Goal: Task Accomplishment & Management: Manage account settings

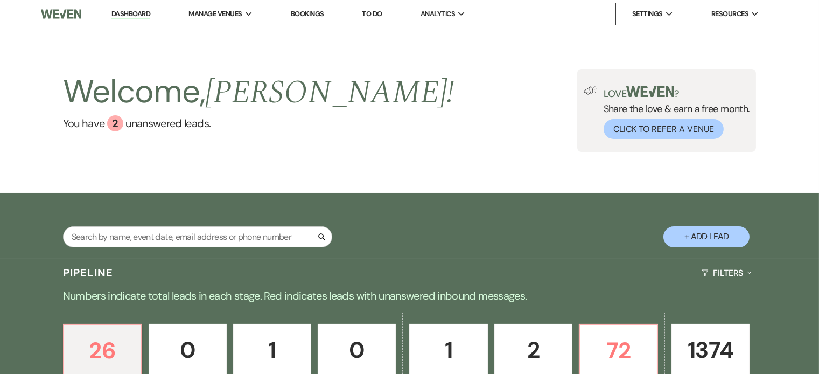
click at [389, 157] on div "Welcome, [PERSON_NAME] ! You have 2 unanswered lead s . Love ? Share the love &…" at bounding box center [409, 110] width 819 height 165
click at [614, 357] on p "72" at bounding box center [618, 350] width 64 height 36
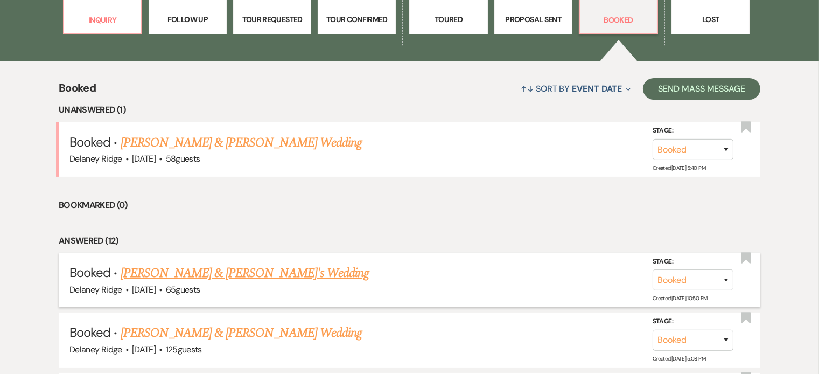
scroll to position [534, 0]
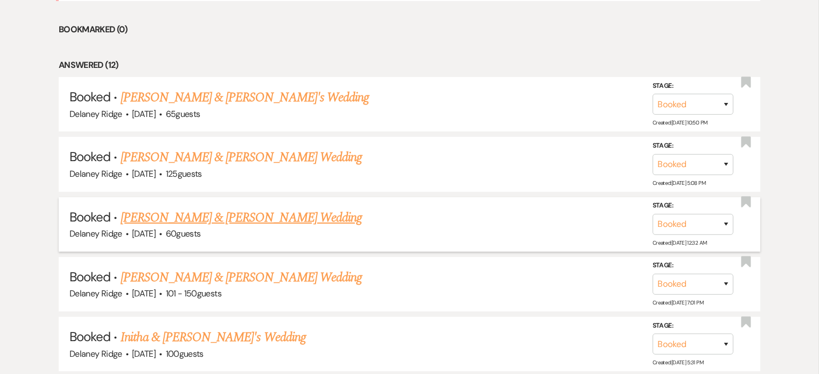
click at [316, 223] on link "[PERSON_NAME] & [PERSON_NAME] Wedding" at bounding box center [241, 217] width 241 height 19
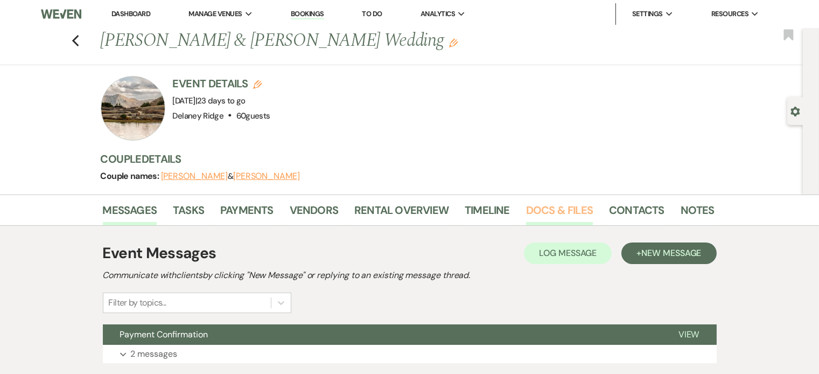
click at [558, 209] on link "Docs & Files" at bounding box center [559, 213] width 67 height 24
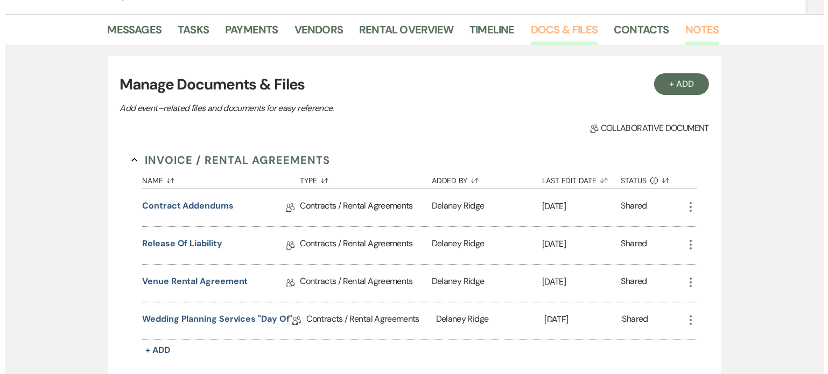
scroll to position [154, 0]
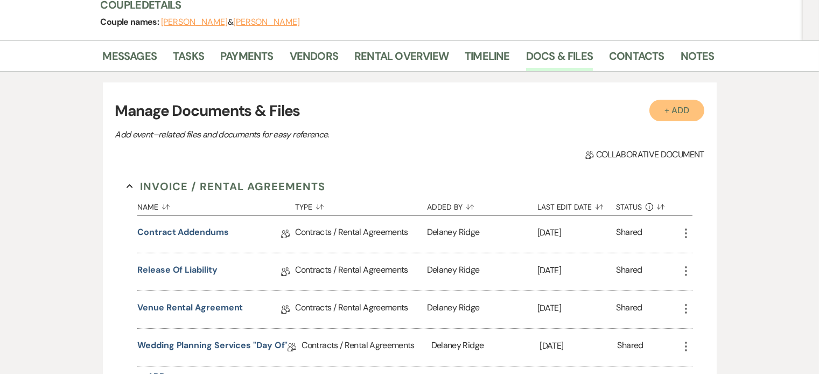
click at [677, 100] on button "+ Add" at bounding box center [676, 111] width 55 height 22
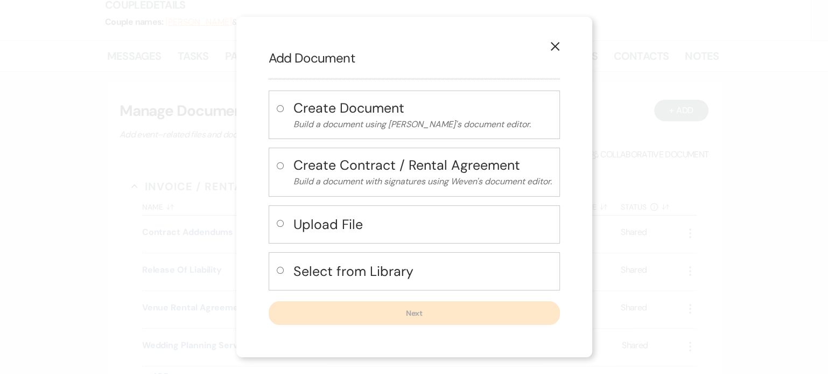
click at [401, 281] on button "Select from Library" at bounding box center [423, 271] width 259 height 22
radio input "true"
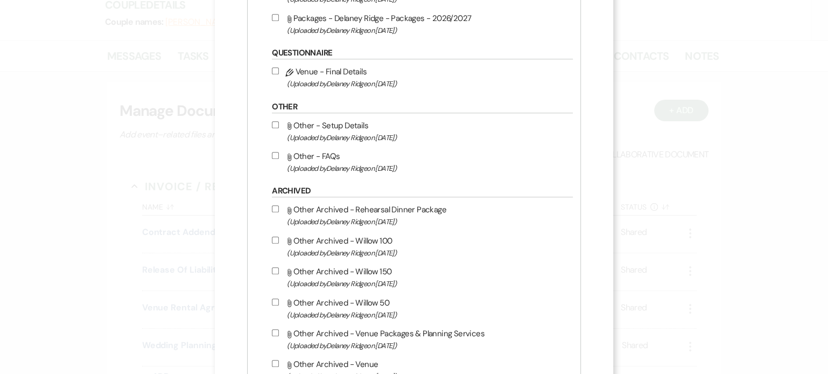
scroll to position [860, 0]
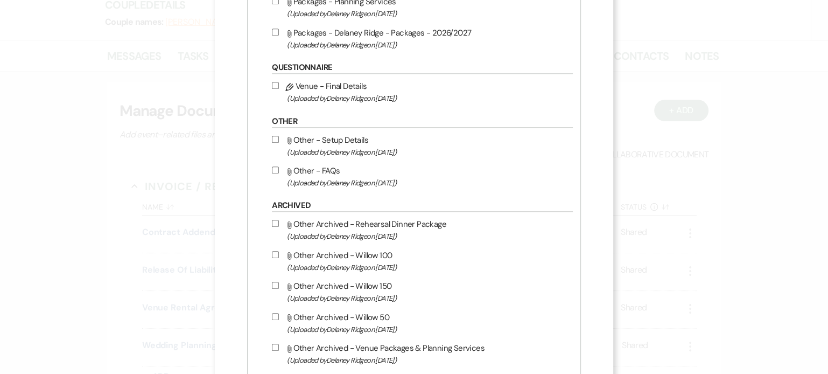
click at [276, 83] on input "Pencil Venue - Final Details (Uploaded by [PERSON_NAME] on [DATE] )" at bounding box center [275, 85] width 7 height 7
checkbox input "true"
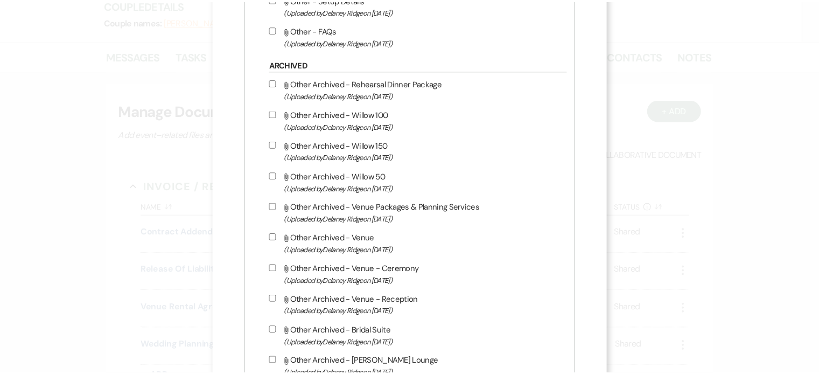
scroll to position [1180, 0]
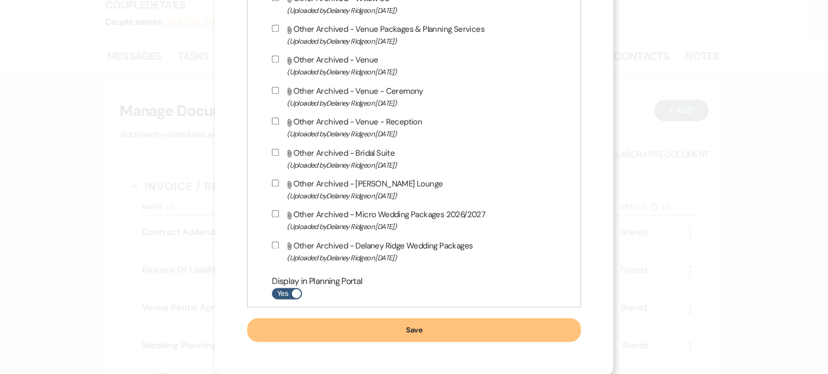
click at [297, 296] on span at bounding box center [296, 293] width 9 height 9
click at [297, 296] on input "Yes" at bounding box center [287, 293] width 30 height 11
checkbox input "false"
click at [377, 338] on button "Save" at bounding box center [414, 330] width 334 height 24
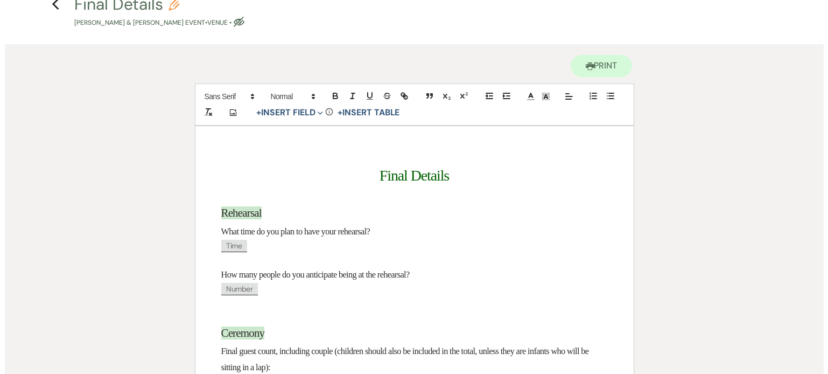
scroll to position [122, 0]
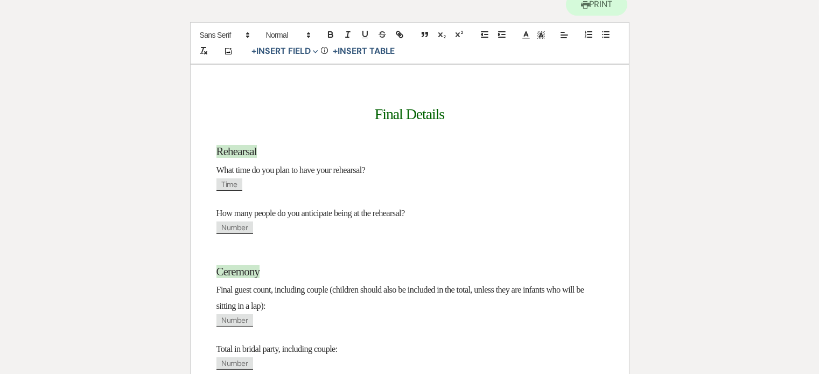
click at [227, 188] on span "Time" at bounding box center [229, 184] width 26 height 12
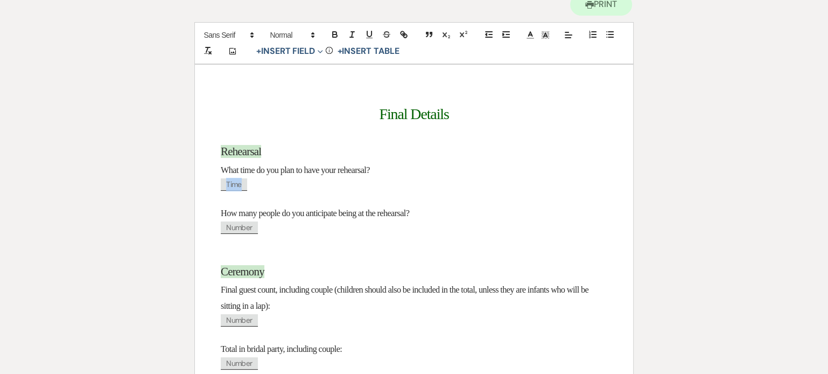
select select "client"
select select "Time"
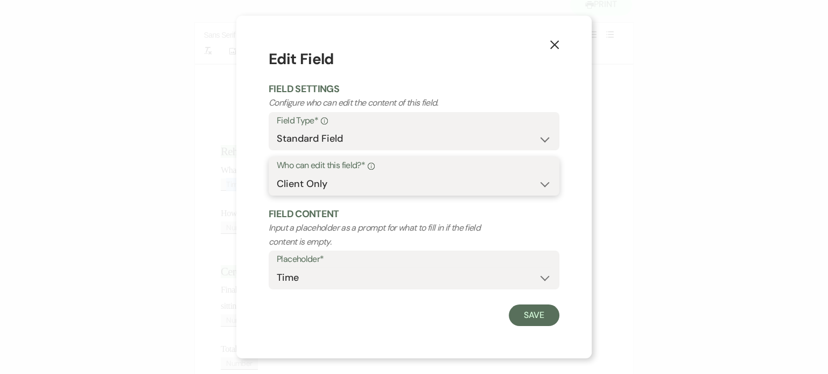
click at [338, 184] on select "Both Venue & Client Client Only Venue Only" at bounding box center [414, 183] width 275 height 21
select select "clientAndOwner"
click at [277, 173] on select "Both Venue & Client Client Only Venue Only" at bounding box center [414, 183] width 275 height 21
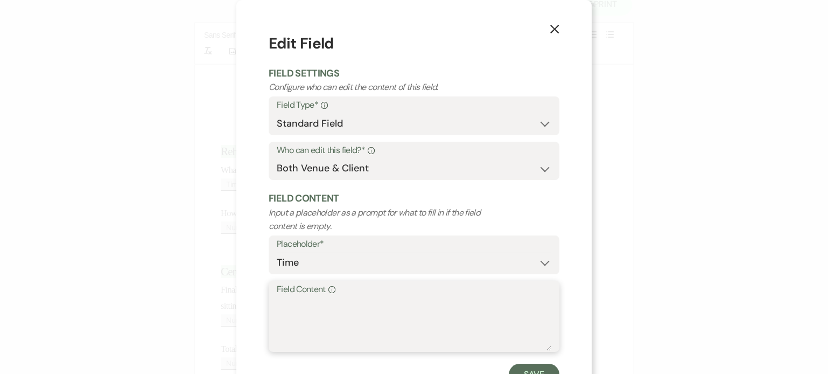
click at [333, 316] on textarea "Field Content Info" at bounding box center [414, 324] width 275 height 54
type textarea "5"
type textarea "A"
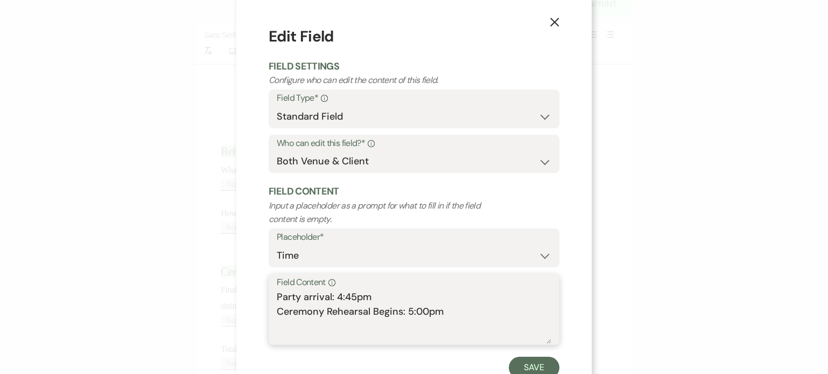
scroll to position [18, 0]
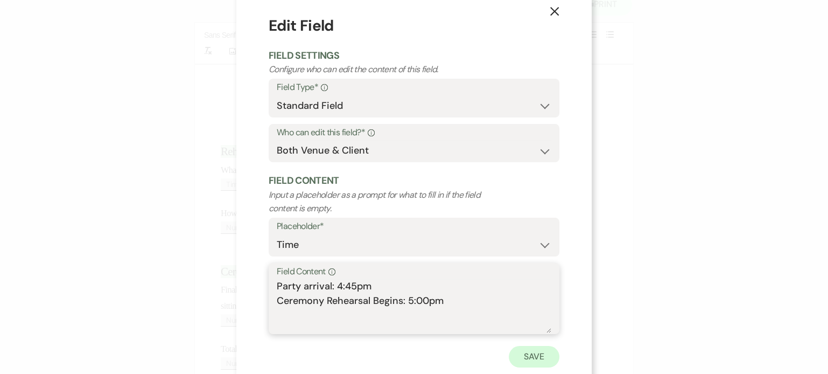
type textarea "Party arrival: 4:45pm Ceremony Rehearsal Begins: 5:00pm"
click at [536, 347] on button "Save" at bounding box center [534, 357] width 51 height 22
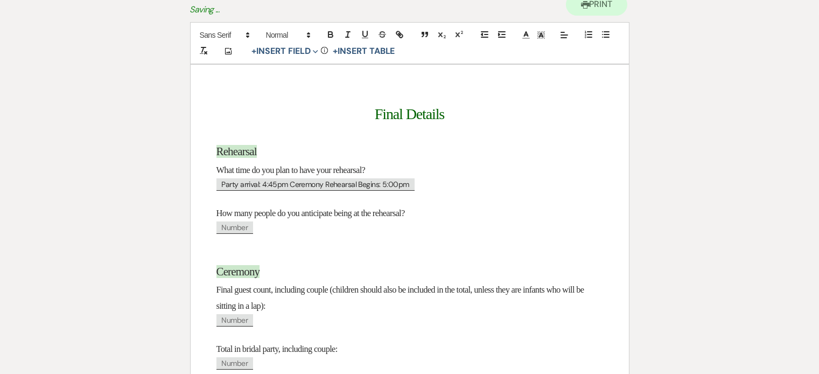
click at [246, 226] on span "Number" at bounding box center [234, 227] width 37 height 12
select select "client"
select select "Number"
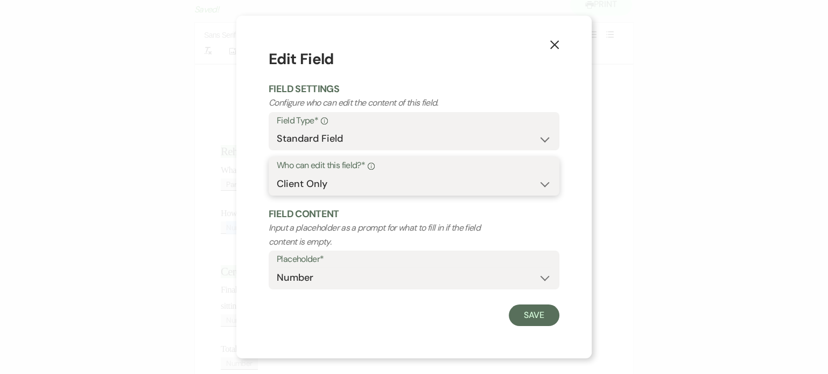
click at [362, 190] on select "Both Venue & Client Client Only Venue Only" at bounding box center [414, 183] width 275 height 21
select select "clientAndOwner"
click at [277, 173] on select "Both Venue & Client Client Only Venue Only" at bounding box center [414, 183] width 275 height 21
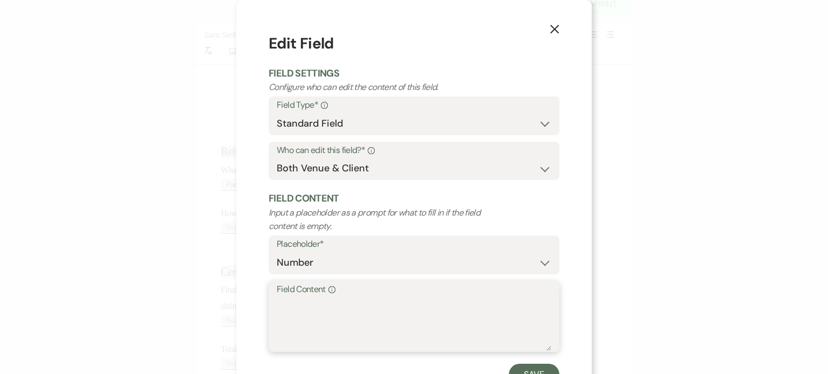
click at [347, 299] on textarea "Field Content Info" at bounding box center [414, 324] width 275 height 54
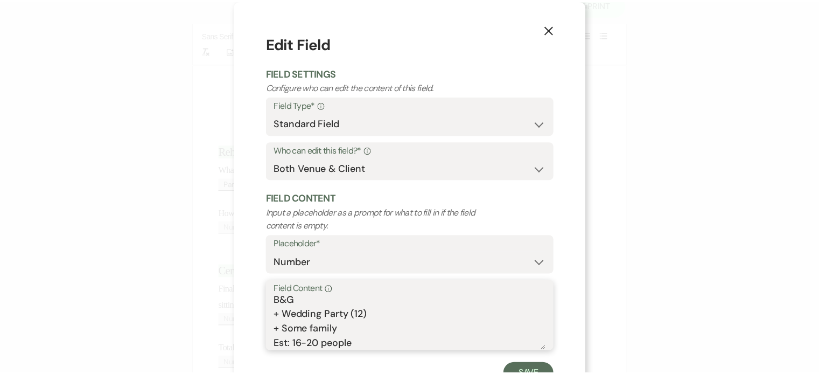
scroll to position [4, 0]
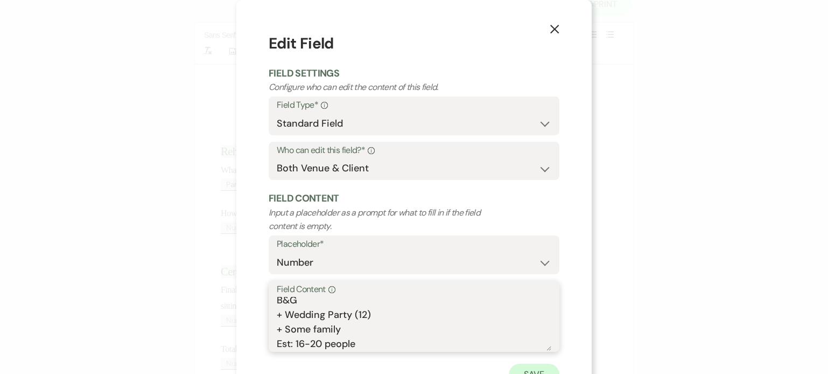
type textarea "B&G + Wedding Party (12) + Some family Est: 16-20 people"
click at [520, 364] on button "Save" at bounding box center [534, 375] width 51 height 22
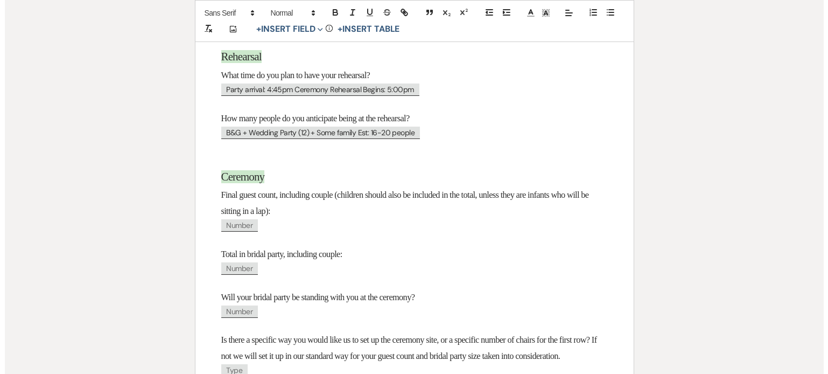
scroll to position [247, 0]
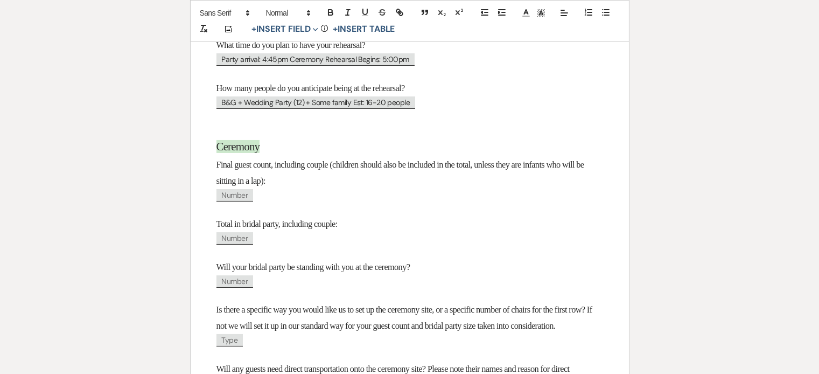
click at [243, 239] on span "Number" at bounding box center [234, 238] width 37 height 12
select select "client"
select select "Number"
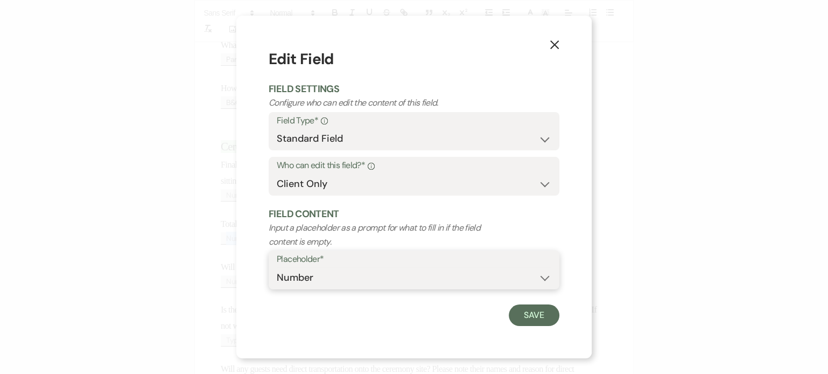
click at [301, 280] on select "Custom Placeholder Date Time Name Location Venue Name Type Number Budget Addres…" at bounding box center [414, 277] width 275 height 21
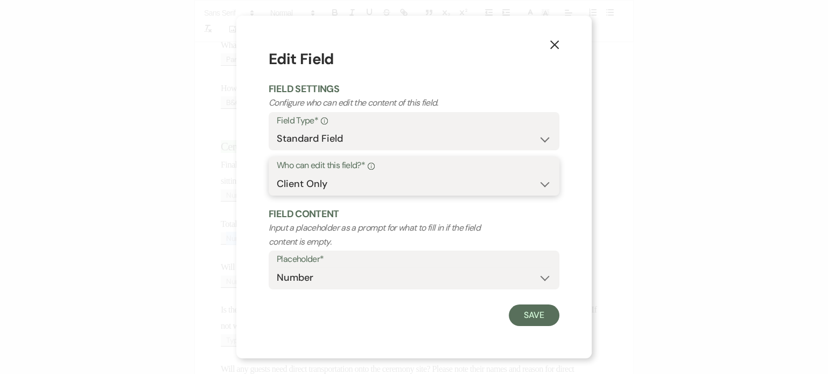
click at [355, 176] on select "Both Venue & Client Client Only Venue Only" at bounding box center [414, 183] width 275 height 21
select select "clientAndOwner"
click at [277, 173] on select "Both Venue & Client Client Only Venue Only" at bounding box center [414, 183] width 275 height 21
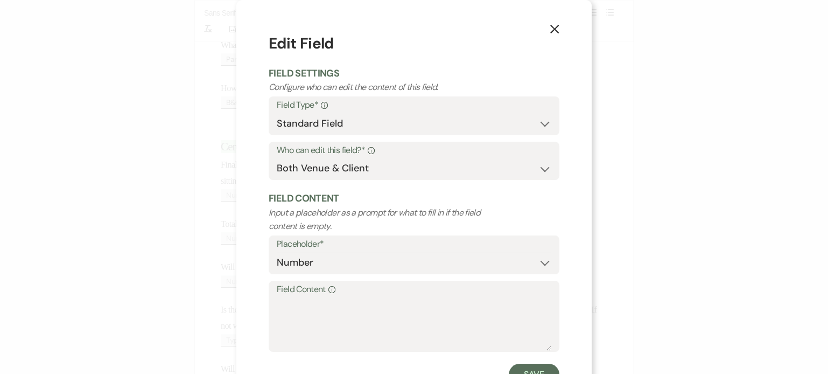
click at [346, 295] on label "Field Content Info" at bounding box center [414, 290] width 275 height 16
click at [346, 297] on textarea "Field Content Info" at bounding box center [414, 324] width 275 height 54
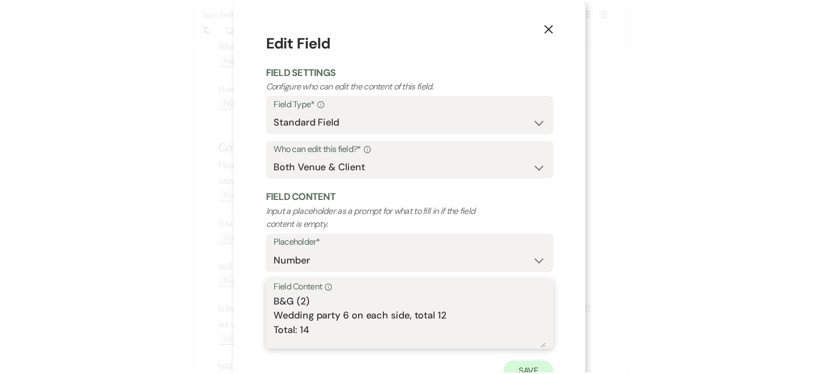
scroll to position [2, 0]
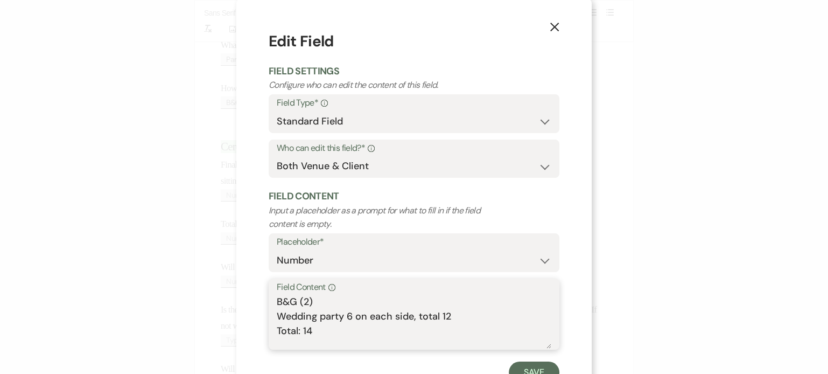
type textarea "B&G (2) Wedding party 6 on each side, total 12 Total: 14"
click at [530, 359] on form "Edit Field Field Settings Configure who can edit the content of this field. Fie…" at bounding box center [414, 206] width 291 height 353
click at [533, 367] on button "Save" at bounding box center [534, 372] width 51 height 22
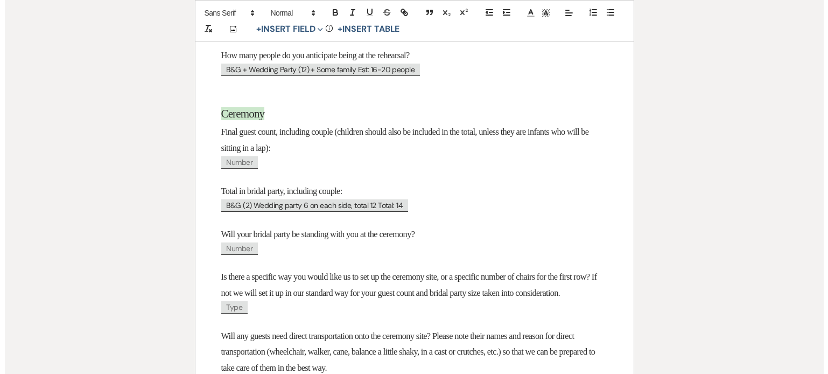
scroll to position [280, 0]
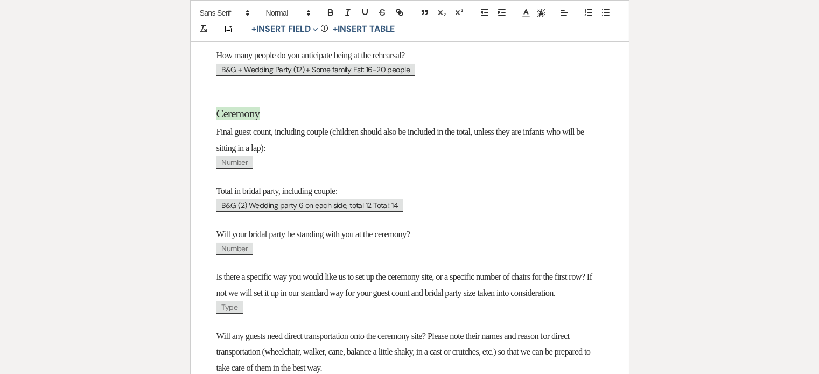
click at [232, 250] on span "Number" at bounding box center [234, 248] width 37 height 12
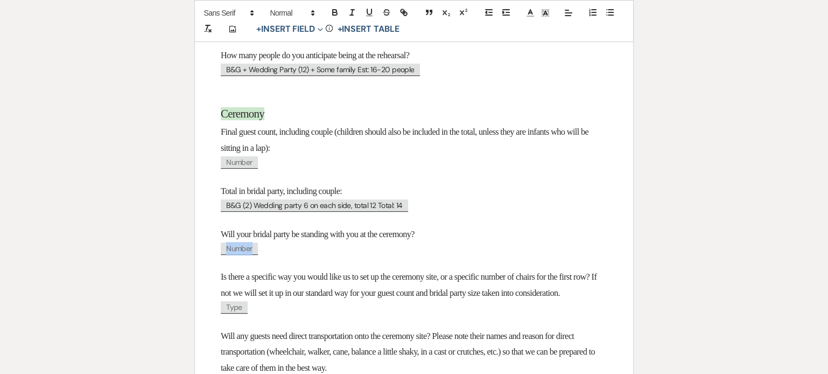
select select "client"
select select "Number"
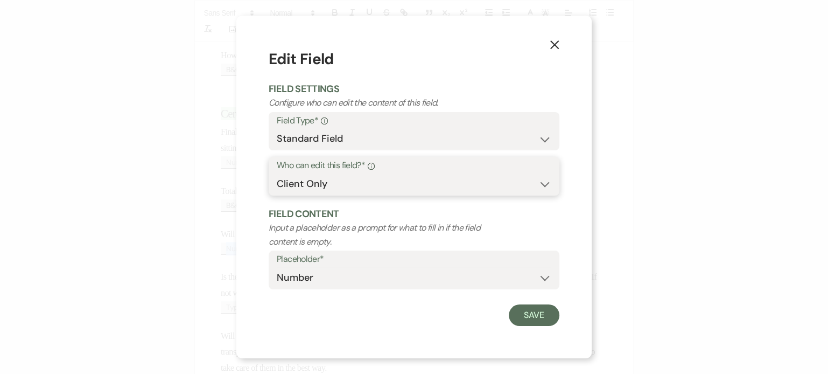
click at [351, 181] on select "Both Venue & Client Client Only Venue Only" at bounding box center [414, 183] width 275 height 21
select select "clientAndOwner"
click at [277, 173] on select "Both Venue & Client Client Only Venue Only" at bounding box center [414, 183] width 275 height 21
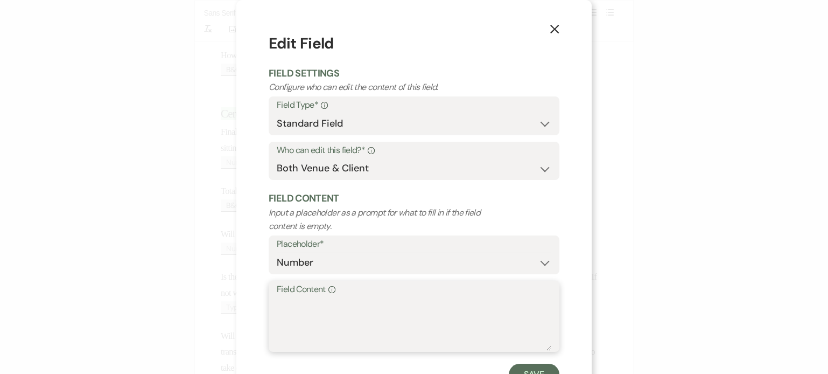
click at [346, 306] on textarea "Field Content Info" at bounding box center [414, 324] width 275 height 54
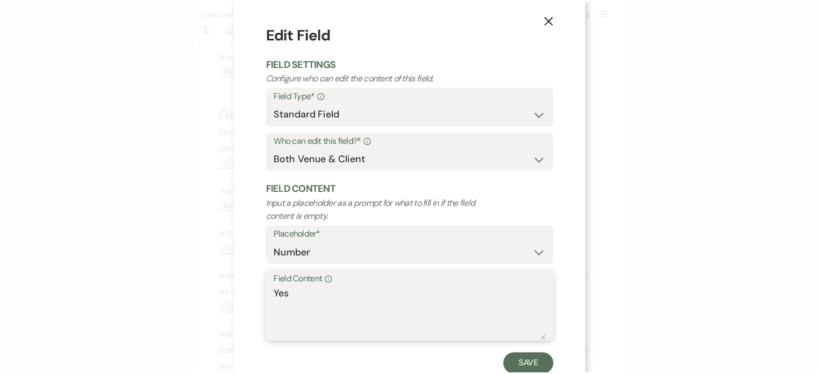
scroll to position [18, 0]
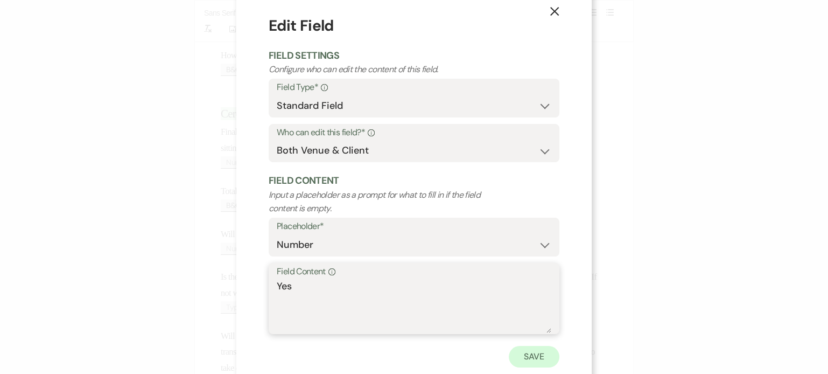
type textarea "Yes"
click at [545, 354] on button "Save" at bounding box center [534, 357] width 51 height 22
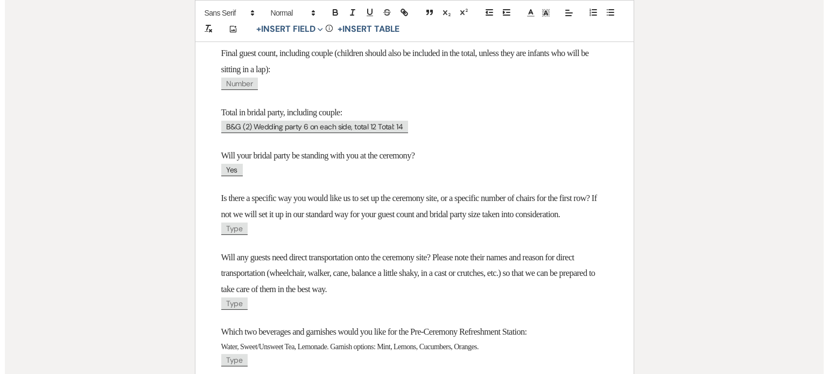
scroll to position [370, 0]
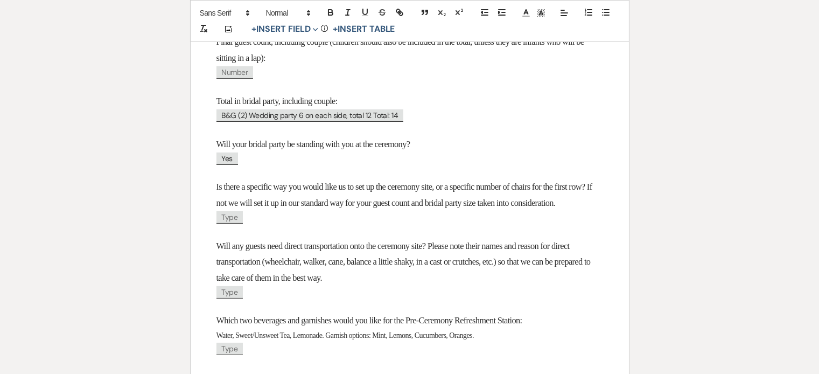
click at [236, 223] on span "Type" at bounding box center [229, 217] width 27 height 12
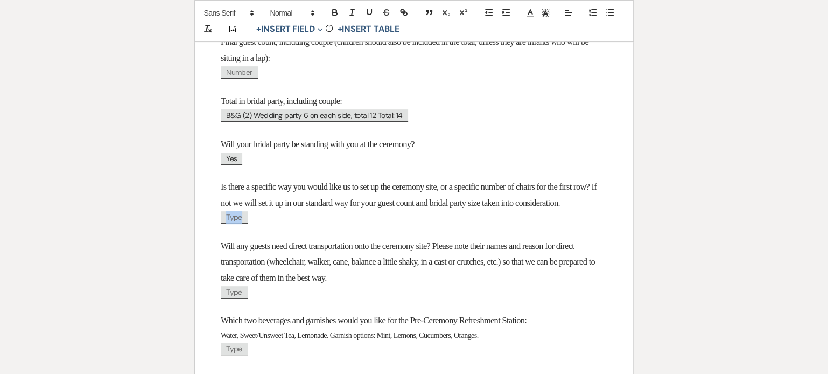
select select "client"
select select "Type"
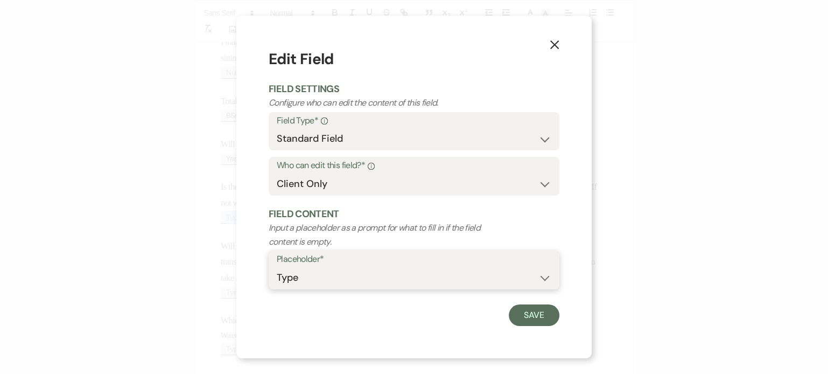
click at [326, 280] on select "Custom Placeholder Date Time Name Location Venue Name Type Number Budget Addres…" at bounding box center [414, 277] width 275 height 21
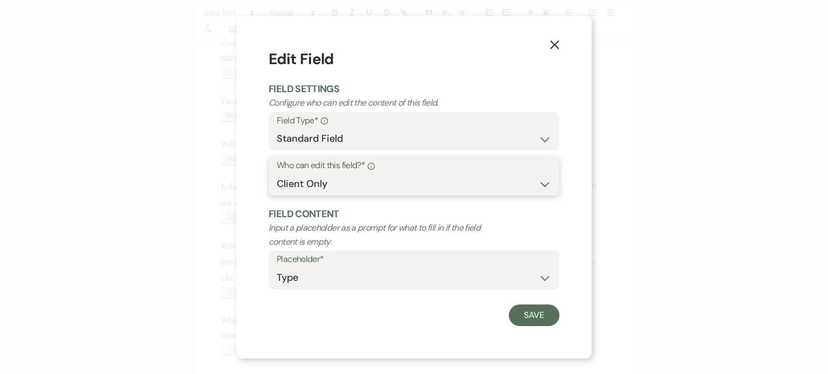
click at [366, 187] on select "Both Venue & Client Client Only Venue Only" at bounding box center [414, 183] width 275 height 21
click at [277, 173] on select "Both Venue & Client Client Only Venue Only" at bounding box center [414, 183] width 275 height 21
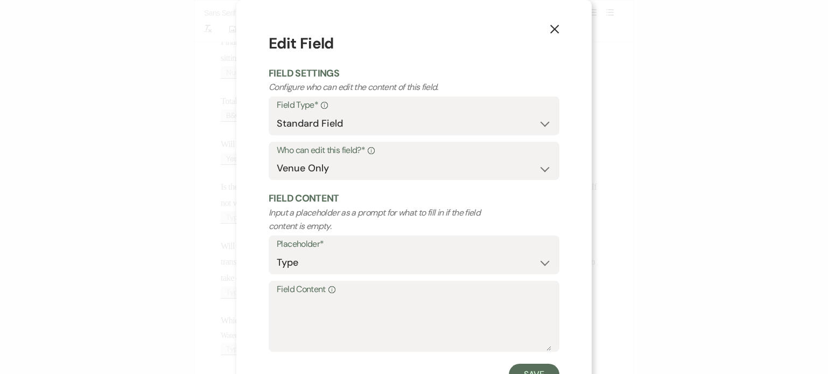
click at [366, 192] on h2 "Field Content" at bounding box center [414, 198] width 291 height 13
click at [371, 171] on select "Both Venue & Client Client Only Venue Only" at bounding box center [414, 168] width 275 height 21
select select "clientAndOwner"
click at [277, 158] on select "Both Venue & Client Client Only Venue Only" at bounding box center [414, 168] width 275 height 21
click at [322, 313] on textarea "Field Content Info" at bounding box center [414, 324] width 275 height 54
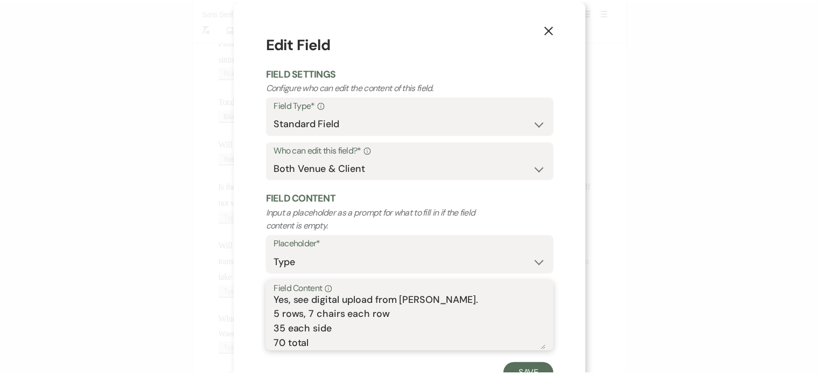
scroll to position [4, 0]
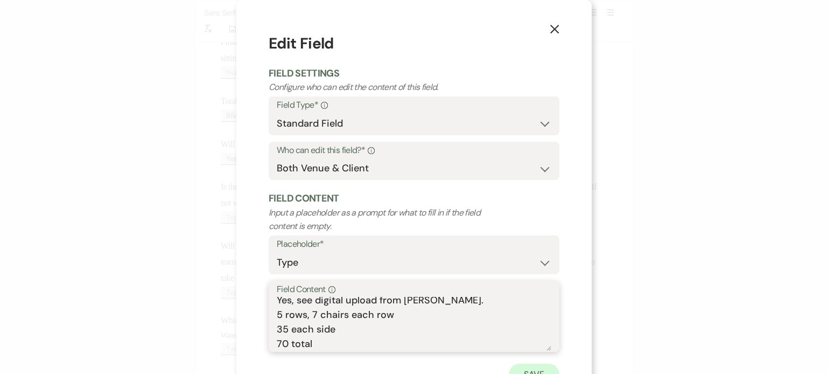
type textarea "Yes, see digital upload from [PERSON_NAME]. 5 rows, 7 chairs each row 35 each s…"
click at [524, 365] on button "Save" at bounding box center [534, 375] width 51 height 22
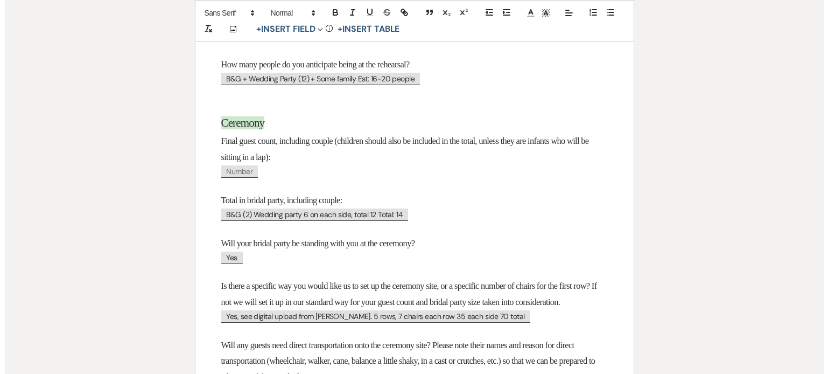
scroll to position [268, 0]
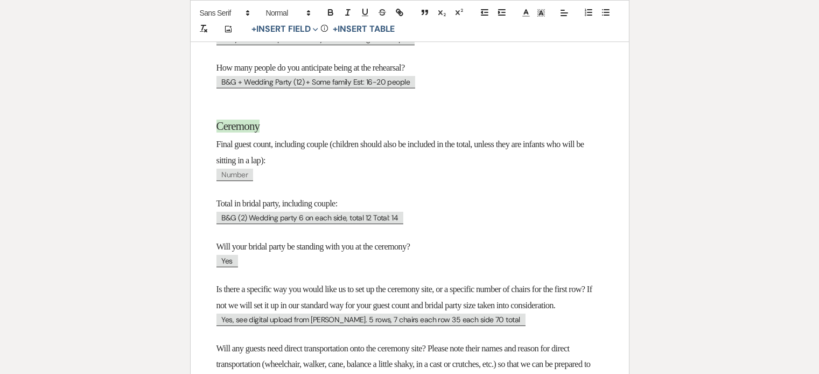
click at [239, 180] on span "Number" at bounding box center [234, 175] width 37 height 12
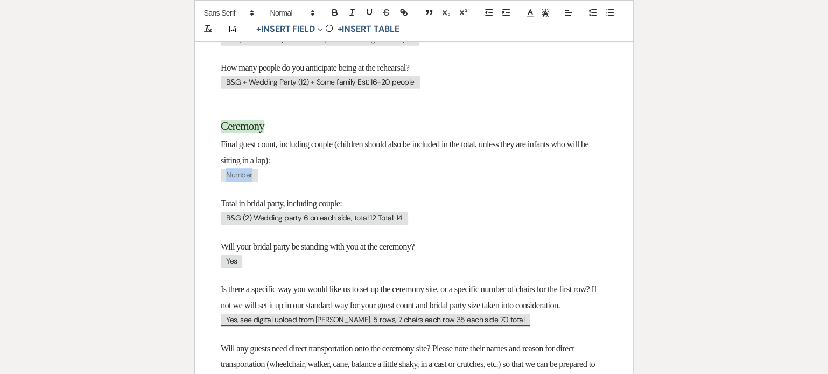
select select "client"
select select "Number"
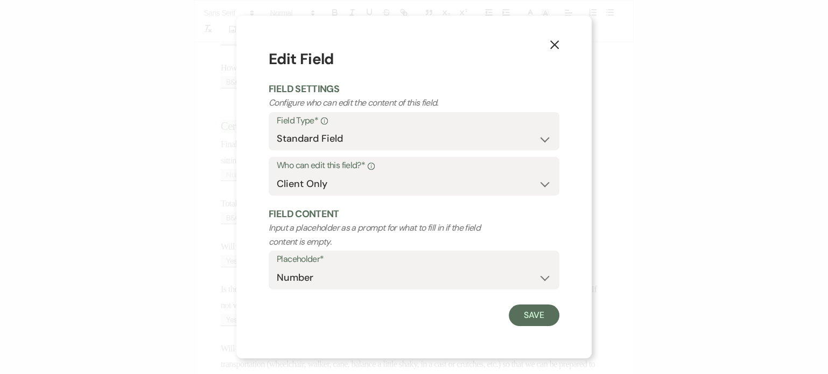
click at [329, 264] on label "Placeholder*" at bounding box center [414, 260] width 275 height 16
click at [340, 292] on div "Placeholder* Custom Placeholder Date Time Name Location Venue Name Type Number …" at bounding box center [414, 272] width 291 height 45
click at [340, 287] on select "Custom Placeholder Date Time Name Location Venue Name Type Number Budget Addres…" at bounding box center [414, 277] width 275 height 21
click at [426, 177] on select "Both Venue & Client Client Only Venue Only" at bounding box center [414, 183] width 275 height 21
select select "clientAndOwner"
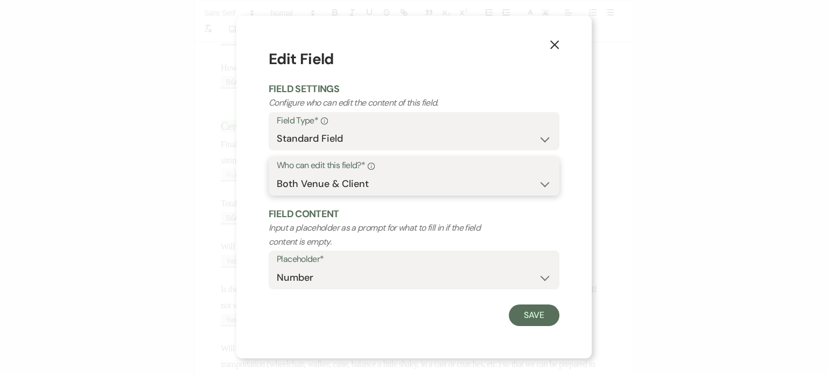
click at [277, 173] on select "Both Venue & Client Client Only Venue Only" at bounding box center [414, 183] width 275 height 21
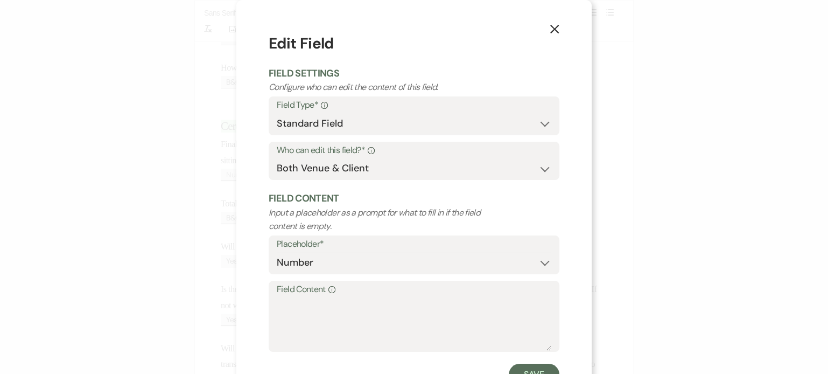
click at [385, 295] on label "Field Content Info" at bounding box center [414, 290] width 275 height 16
click at [385, 297] on textarea "Field Content Info" at bounding box center [414, 324] width 275 height 54
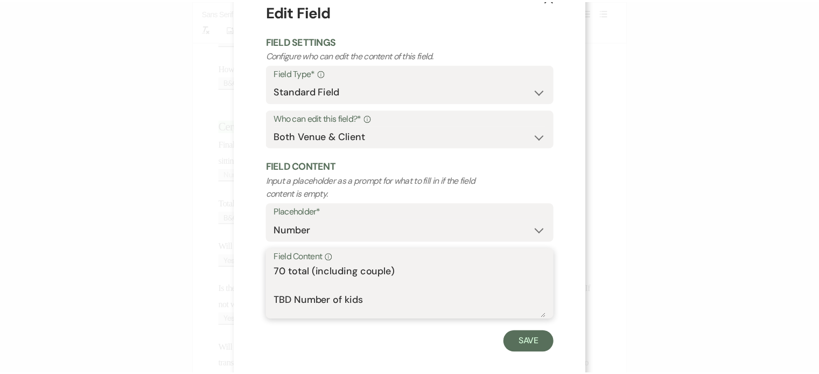
scroll to position [43, 0]
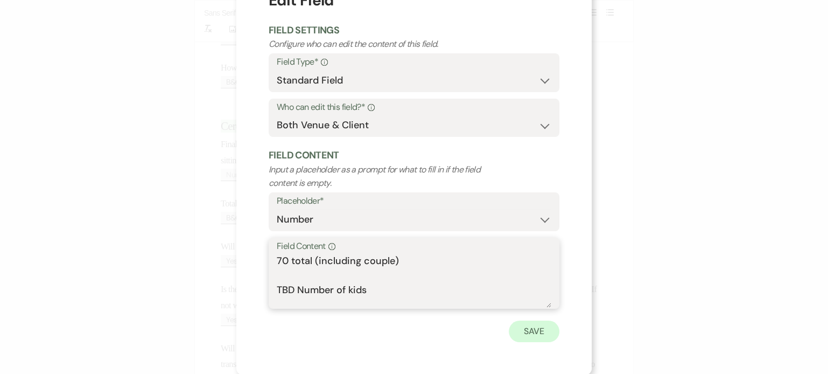
type textarea "70 total (including couple) TBD Number of kids"
click at [534, 326] on button "Save" at bounding box center [534, 331] width 51 height 22
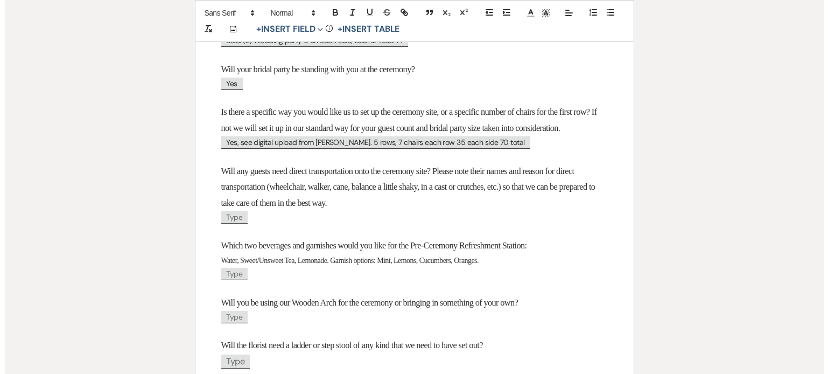
scroll to position [543, 0]
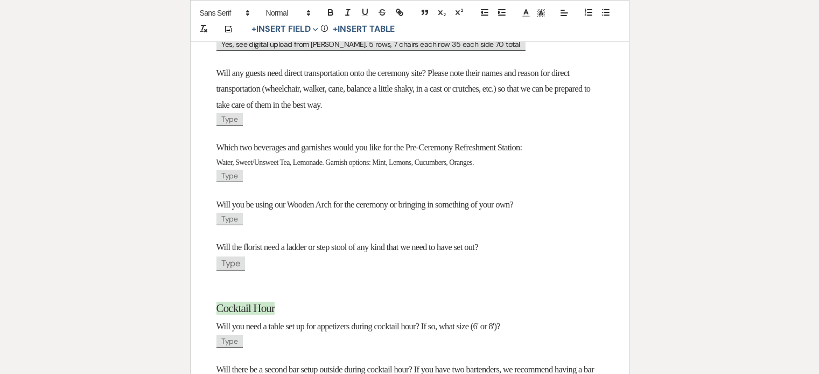
click at [230, 225] on span "Type" at bounding box center [229, 219] width 27 height 12
select select "client"
select select "Type"
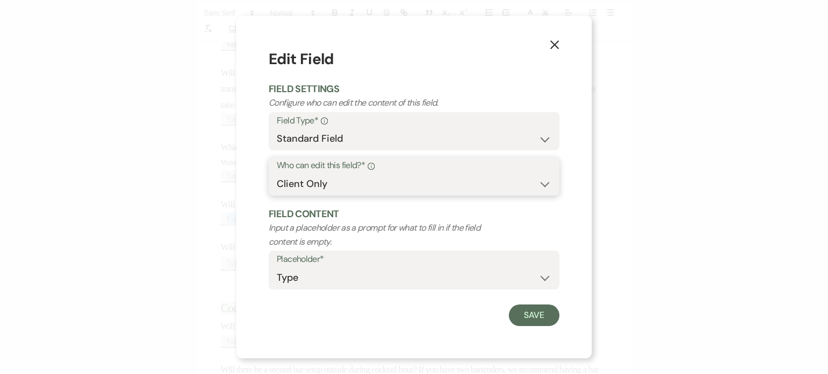
click at [331, 175] on select "Both Venue & Client Client Only Venue Only" at bounding box center [414, 183] width 275 height 21
select select "clientAndOwner"
click at [277, 173] on select "Both Venue & Client Client Only Venue Only" at bounding box center [414, 183] width 275 height 21
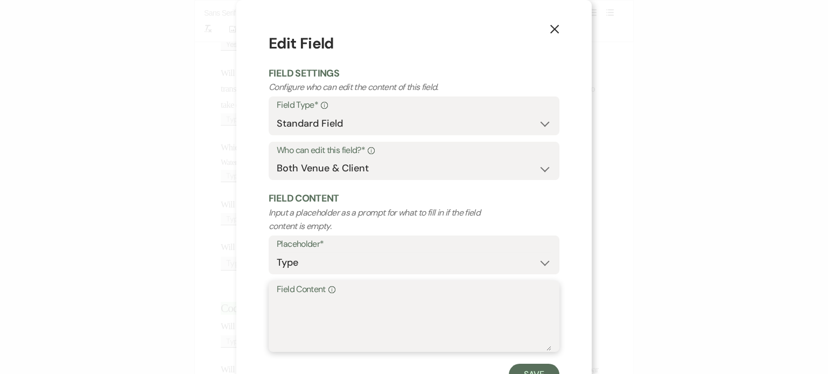
click at [320, 309] on textarea "Field Content Info" at bounding box center [414, 324] width 275 height 54
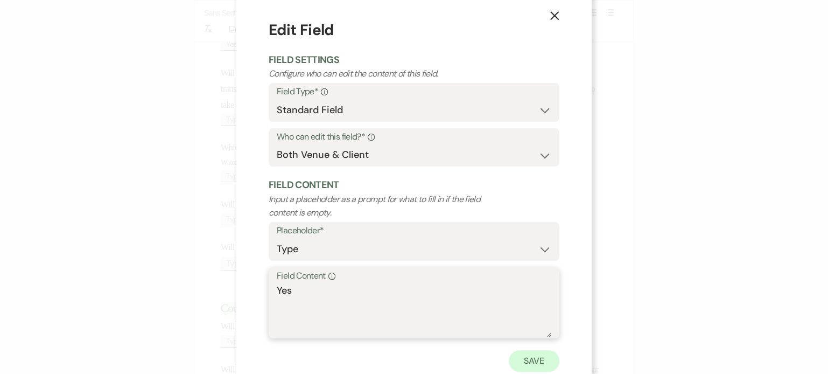
type textarea "Yes"
click at [533, 365] on button "Save" at bounding box center [534, 361] width 51 height 22
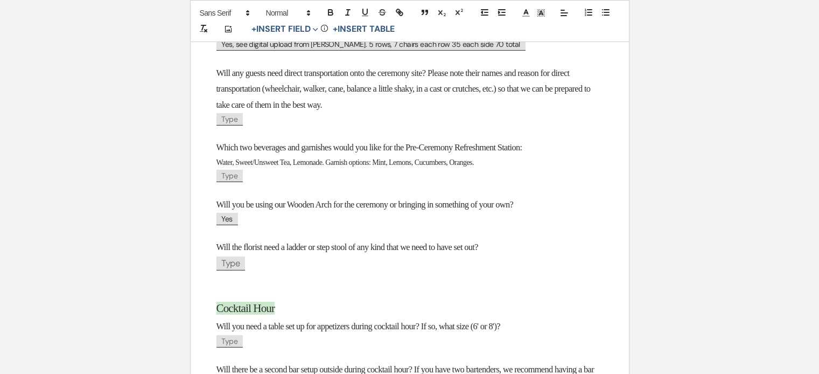
click at [236, 270] on span "Type" at bounding box center [230, 263] width 29 height 14
select select "client"
select select "Type"
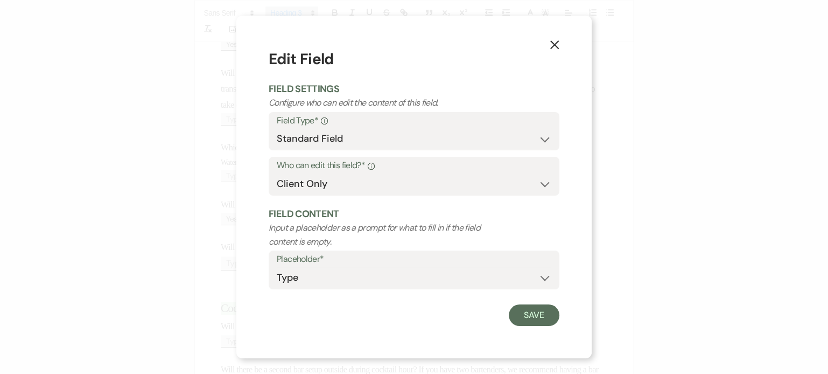
click at [290, 290] on div "Placeholder* Custom Placeholder Date Time Name Location Venue Name Type Number …" at bounding box center [414, 272] width 291 height 45
click at [295, 285] on select "Custom Placeholder Date Time Name Location Venue Name Type Number Budget Addres…" at bounding box center [414, 277] width 275 height 21
click at [330, 189] on select "Both Venue & Client Client Only Venue Only" at bounding box center [414, 183] width 275 height 21
select select "clientAndOwner"
click at [277, 173] on select "Both Venue & Client Client Only Venue Only" at bounding box center [414, 183] width 275 height 21
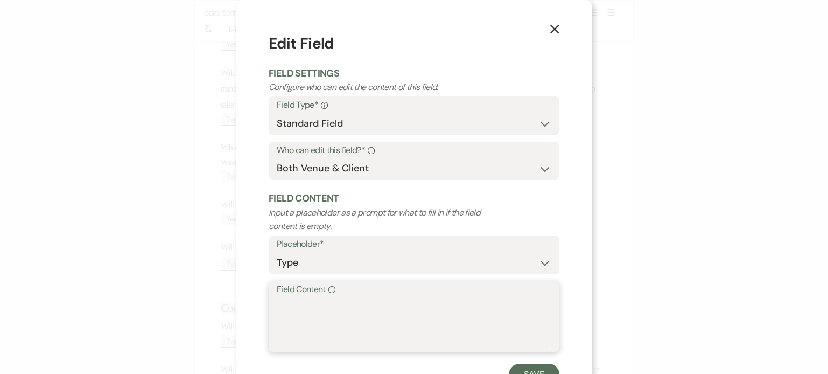
click at [313, 333] on textarea "Field Content Info" at bounding box center [414, 324] width 275 height 54
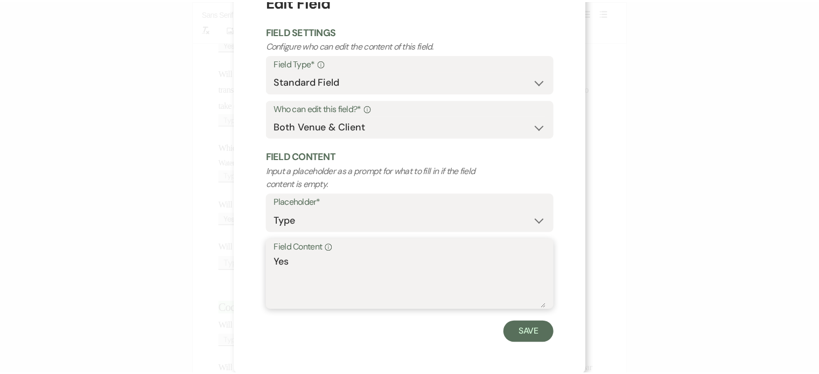
scroll to position [43, 0]
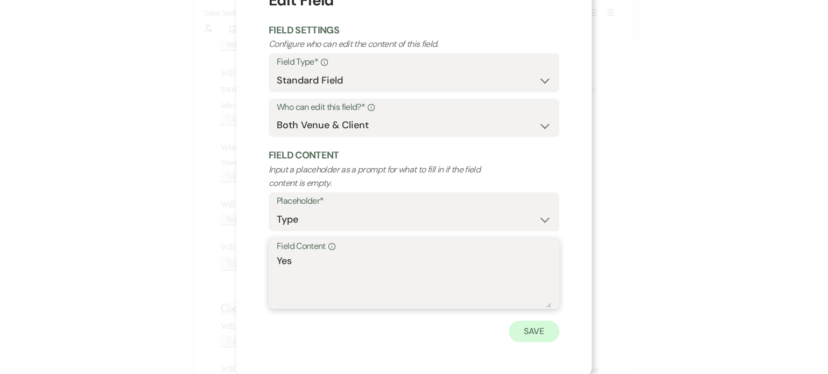
type textarea "Yes"
click at [518, 331] on button "Save" at bounding box center [534, 331] width 51 height 22
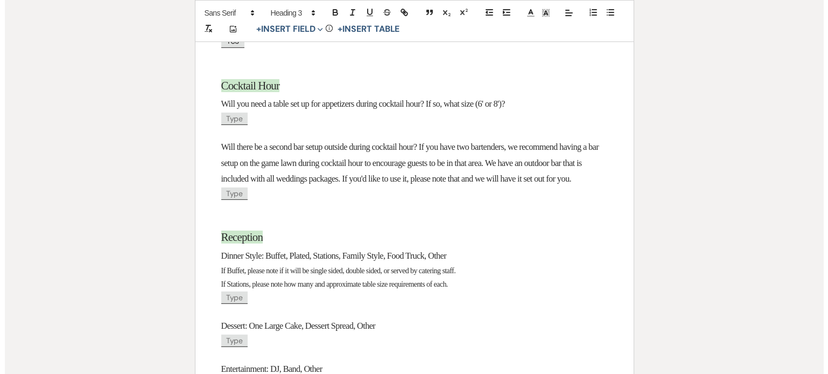
scroll to position [766, 0]
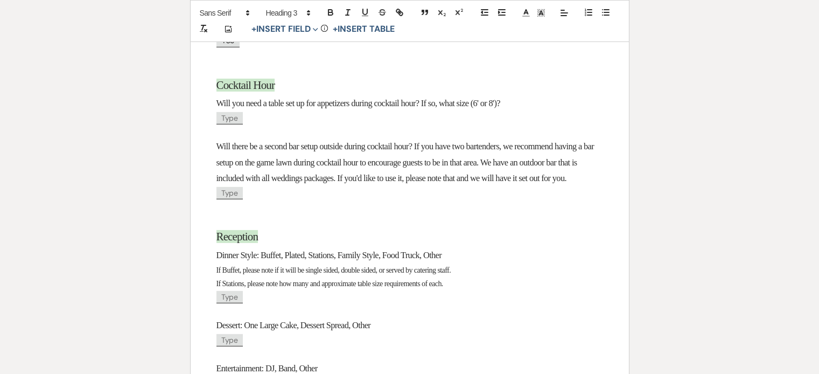
click at [227, 199] on span "Type" at bounding box center [229, 193] width 27 height 12
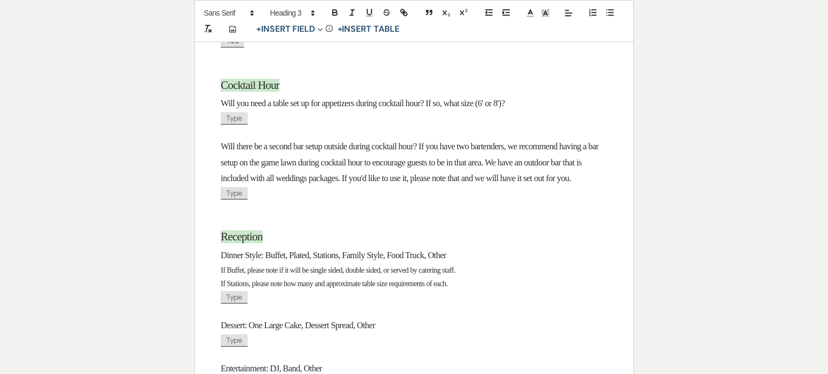
select select "client"
select select "Type"
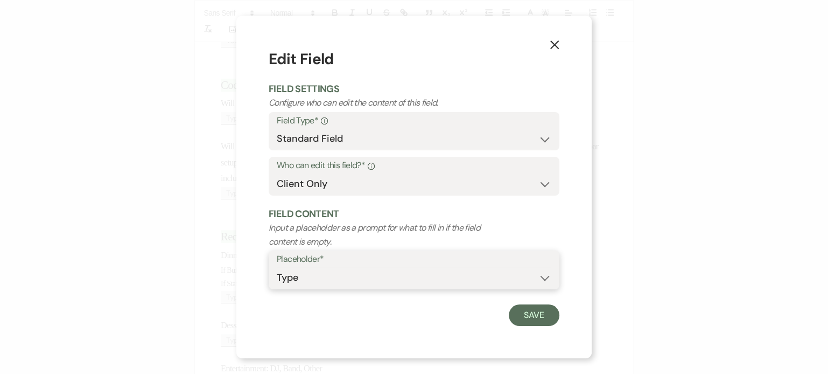
click at [316, 283] on select "Custom Placeholder Date Time Name Location Venue Name Type Number Budget Addres…" at bounding box center [414, 277] width 275 height 21
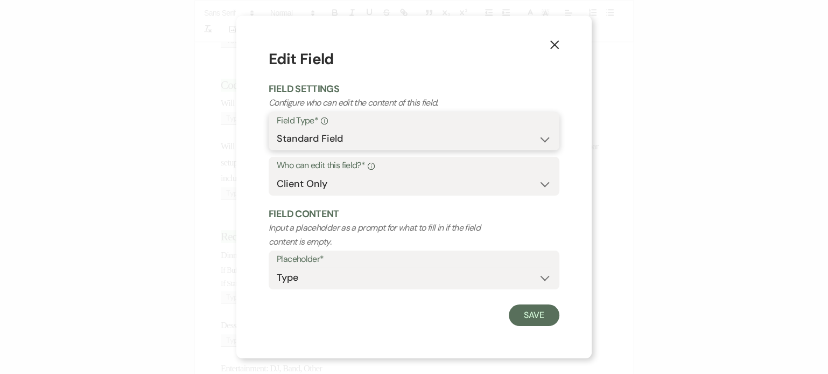
click at [350, 141] on select "Standard Field Smart Field" at bounding box center [414, 138] width 275 height 21
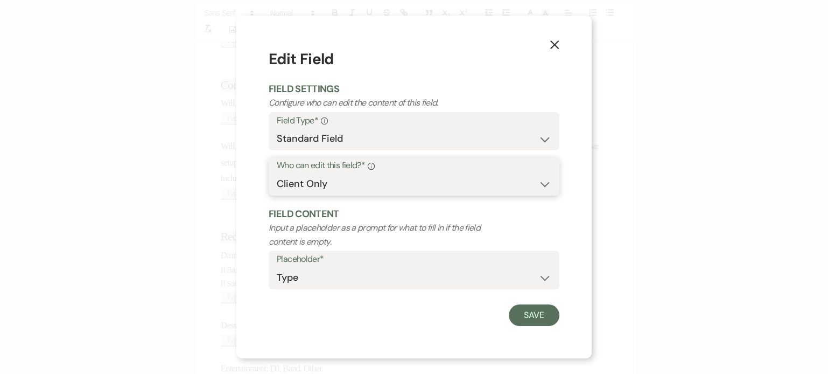
click at [340, 187] on select "Both Venue & Client Client Only Venue Only" at bounding box center [414, 183] width 275 height 21
select select "clientAndOwner"
click at [277, 173] on select "Both Venue & Client Client Only Venue Only" at bounding box center [414, 183] width 275 height 21
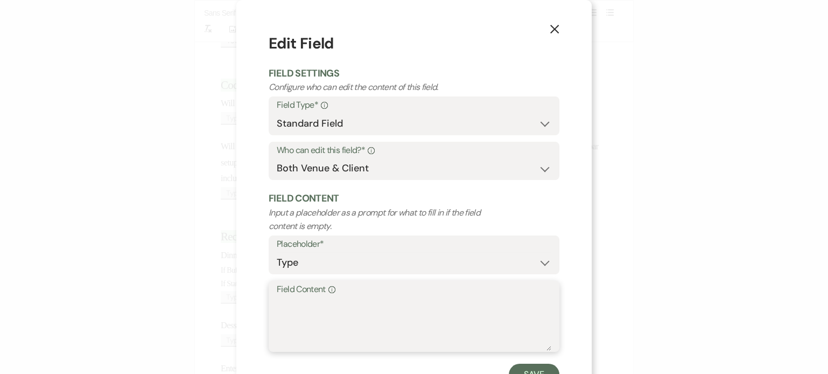
click at [339, 323] on textarea "Field Content Info" at bounding box center [414, 324] width 275 height 54
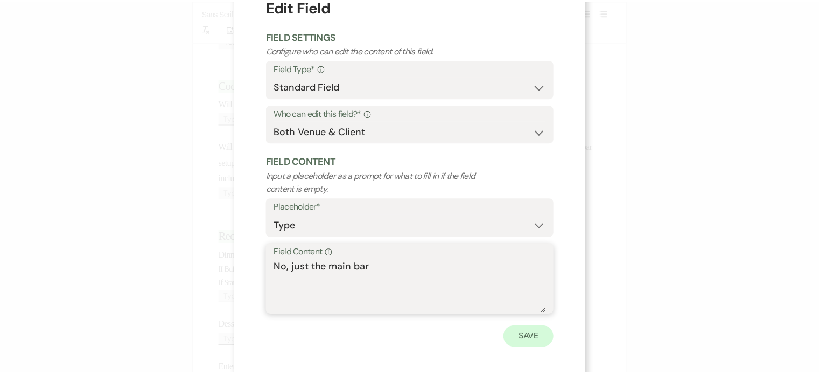
scroll to position [43, 0]
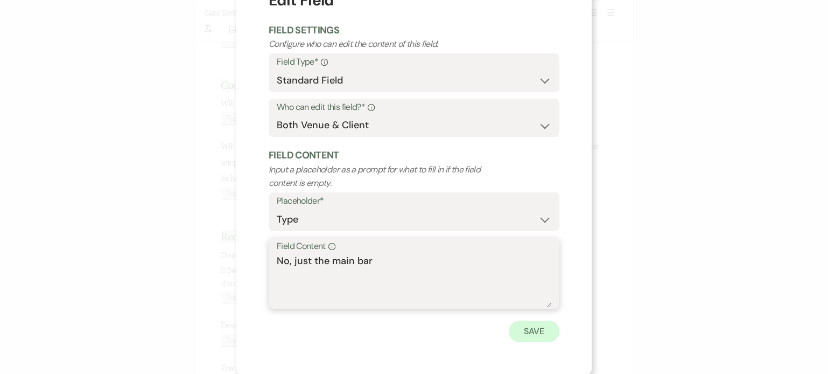
type textarea "No, just the main bar"
click at [537, 326] on button "Save" at bounding box center [534, 331] width 51 height 22
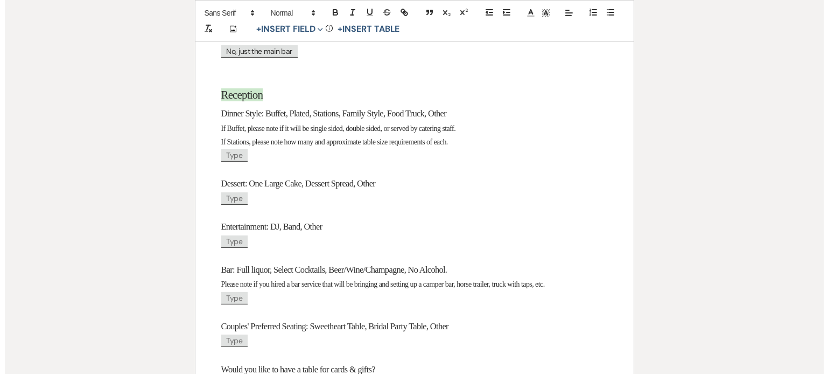
scroll to position [923, 0]
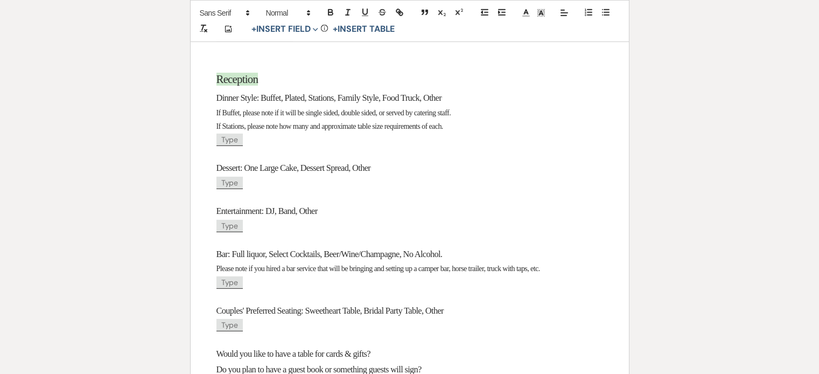
click at [239, 246] on p at bounding box center [409, 239] width 387 height 13
click at [237, 232] on span "Type" at bounding box center [229, 226] width 27 height 12
select select "client"
select select "Type"
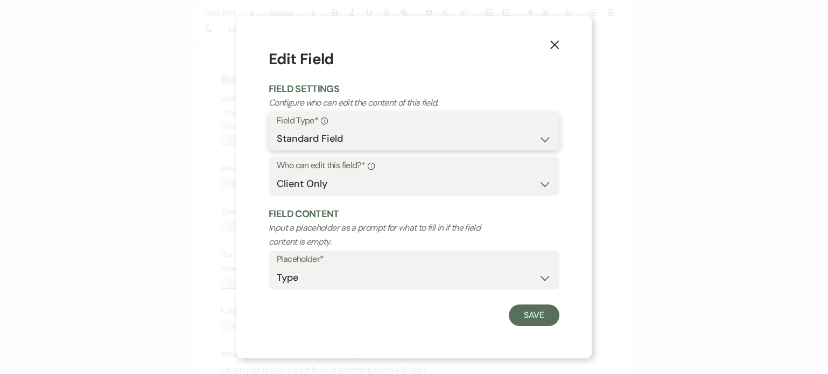
click at [340, 138] on select "Standard Field Smart Field" at bounding box center [414, 138] width 275 height 21
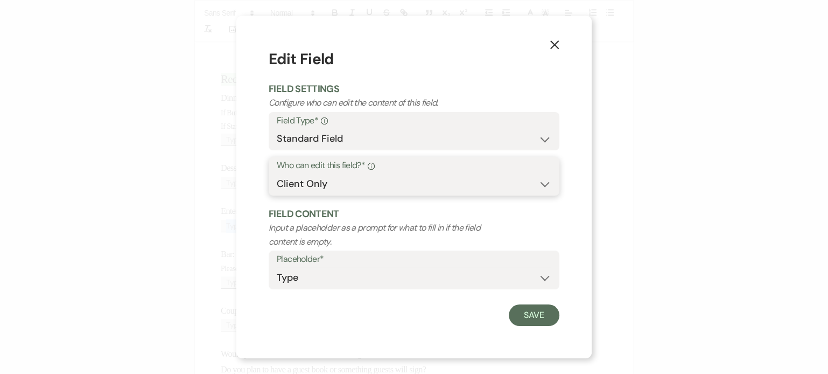
click at [365, 185] on select "Both Venue & Client Client Only Venue Only" at bounding box center [414, 183] width 275 height 21
select select "clientAndOwner"
click at [277, 173] on select "Both Venue & Client Client Only Venue Only" at bounding box center [414, 183] width 275 height 21
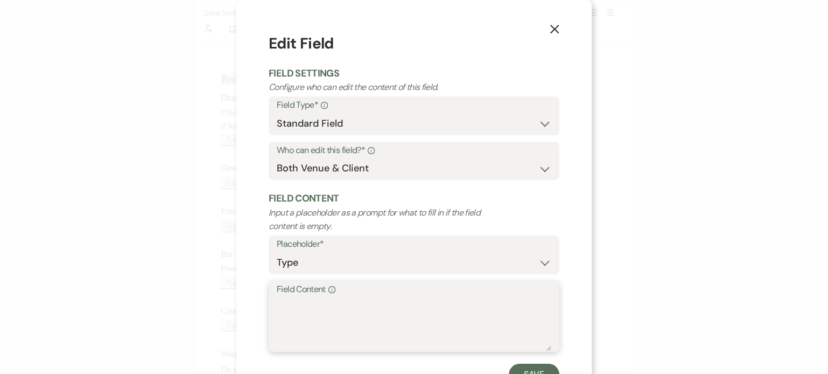
click at [326, 302] on textarea "Field Content Info" at bounding box center [414, 324] width 275 height 54
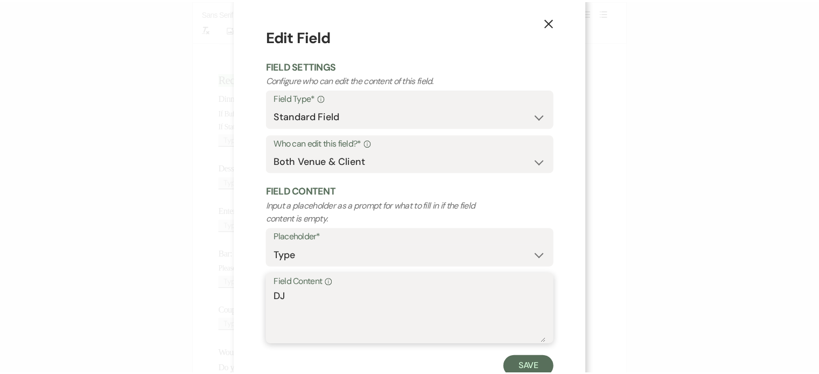
scroll to position [16, 0]
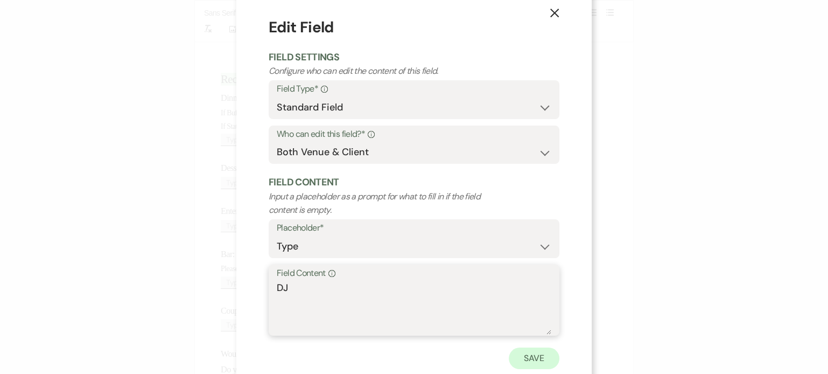
type textarea "DJ"
click at [528, 347] on button "Save" at bounding box center [534, 358] width 51 height 22
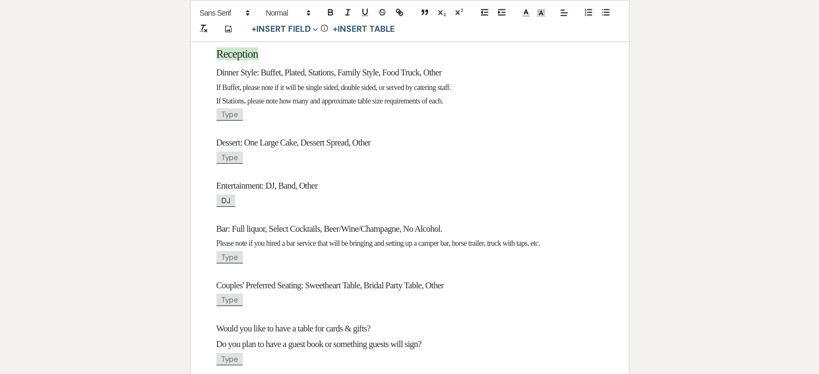
scroll to position [1010, 0]
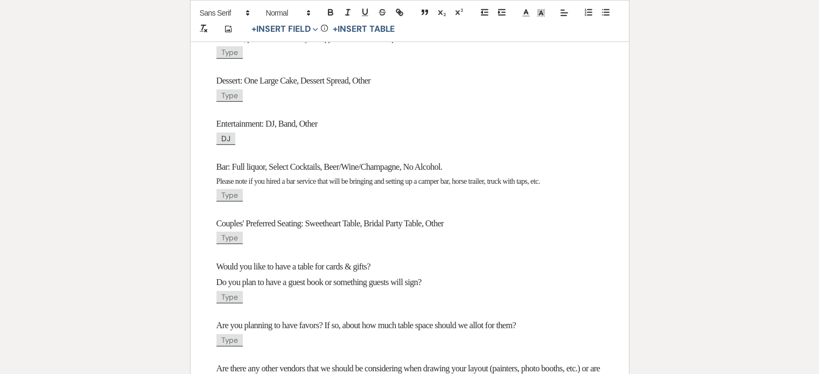
click at [223, 201] on span "Type" at bounding box center [229, 195] width 27 height 12
select select "client"
select select "Type"
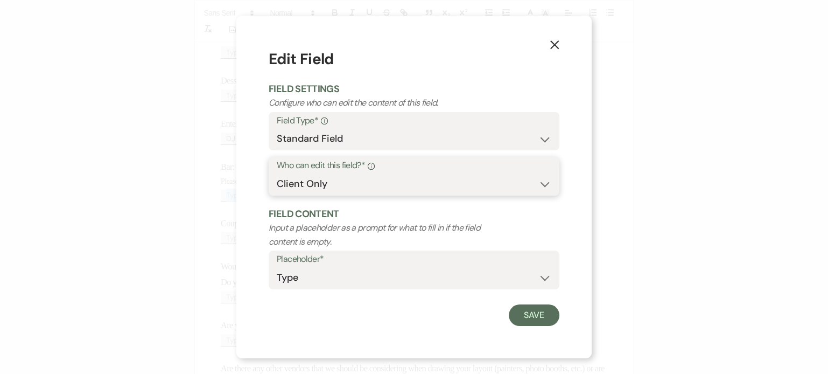
click at [345, 185] on select "Both Venue & Client Client Only Venue Only" at bounding box center [414, 183] width 275 height 21
select select "clientAndOwner"
click at [277, 173] on select "Both Venue & Client Client Only Venue Only" at bounding box center [414, 183] width 275 height 21
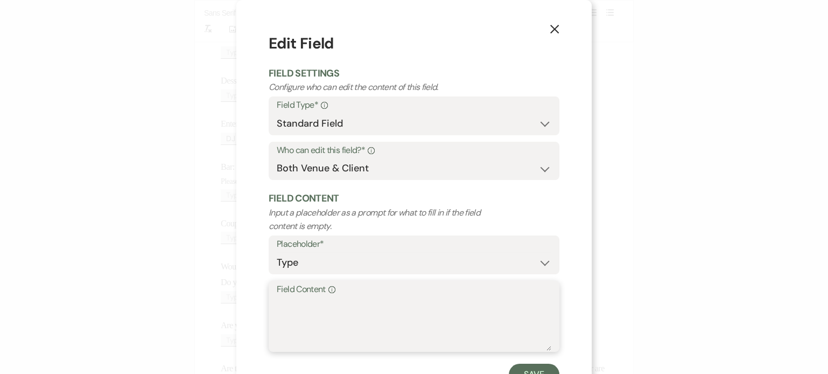
click at [338, 310] on textarea "Field Content Info" at bounding box center [414, 324] width 275 height 54
type textarea "Full bar (with liquor) 2 specialty cocktails"
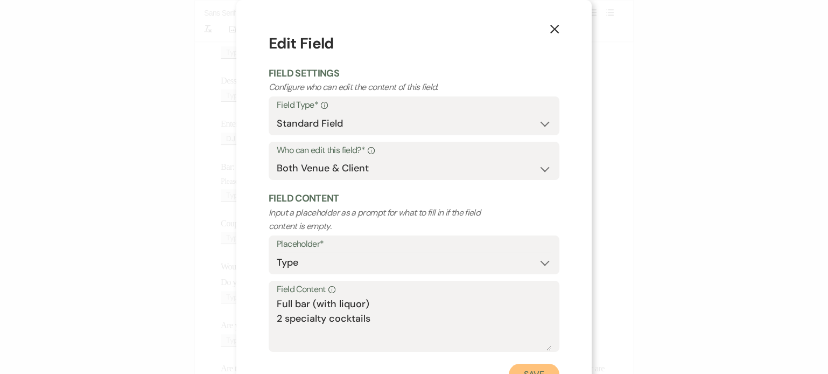
click at [516, 370] on button "Save" at bounding box center [534, 375] width 51 height 22
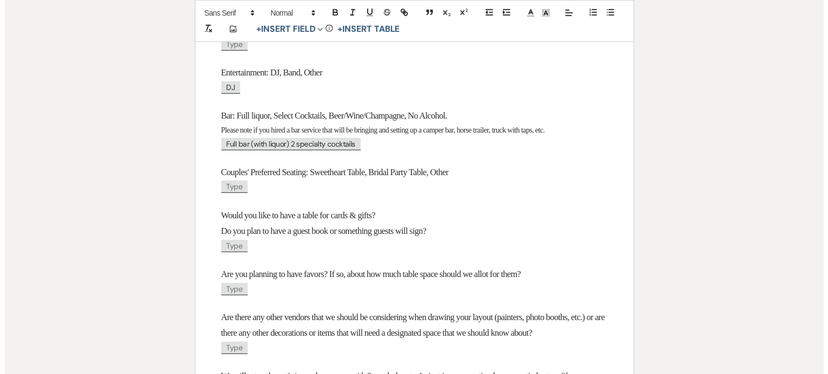
scroll to position [1081, 0]
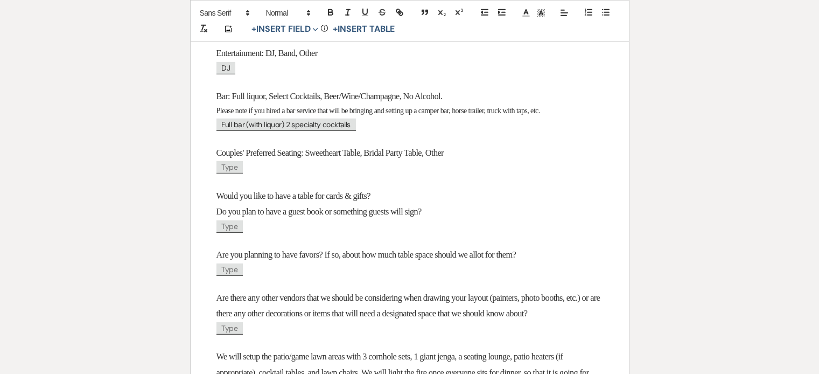
click at [232, 173] on span "Type" at bounding box center [229, 167] width 27 height 12
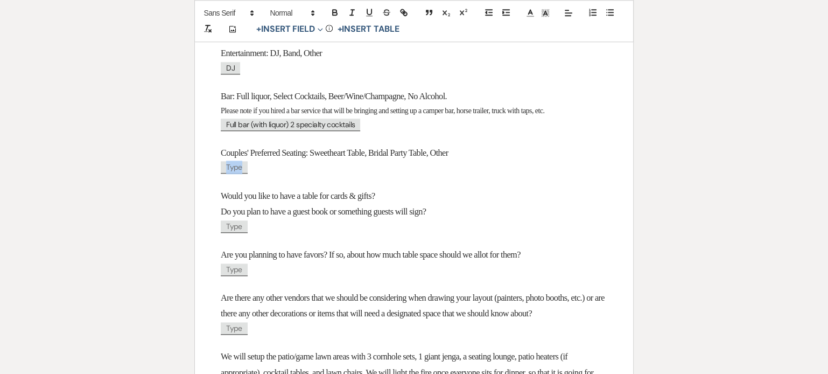
select select "client"
select select "Type"
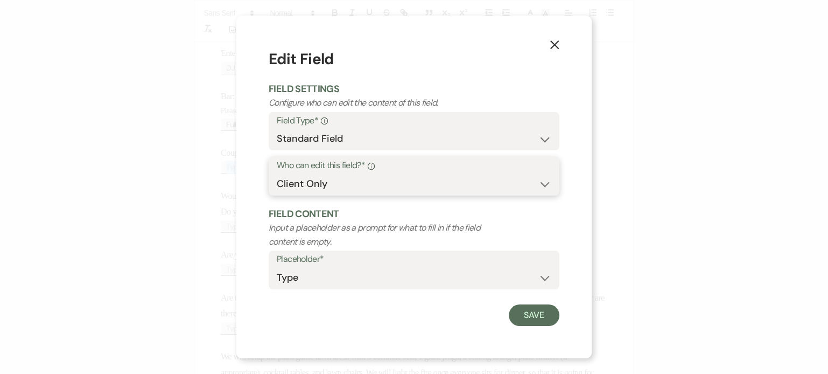
click at [367, 174] on select "Both Venue & Client Client Only Venue Only" at bounding box center [414, 183] width 275 height 21
select select "owner"
click at [277, 173] on select "Both Venue & Client Client Only Venue Only" at bounding box center [414, 183] width 275 height 21
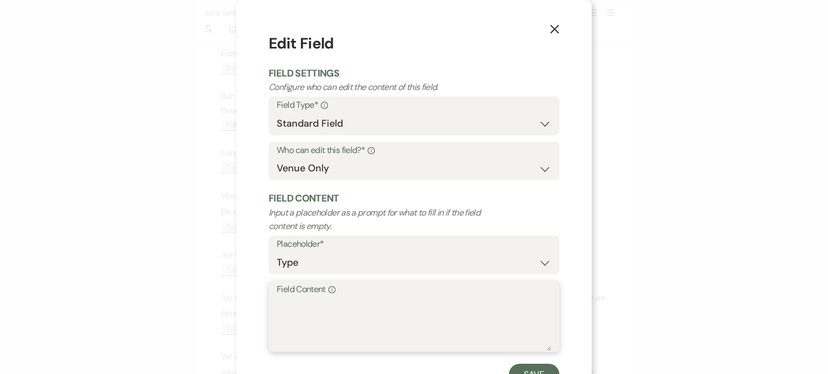
click at [343, 306] on textarea "Field Content Info" at bounding box center [414, 324] width 275 height 54
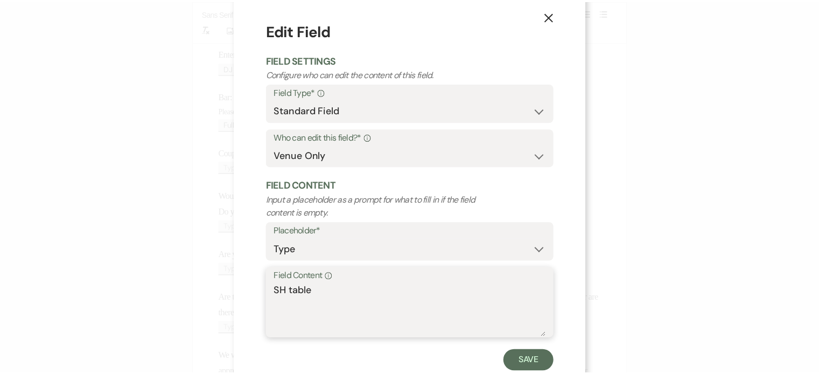
scroll to position [13, 0]
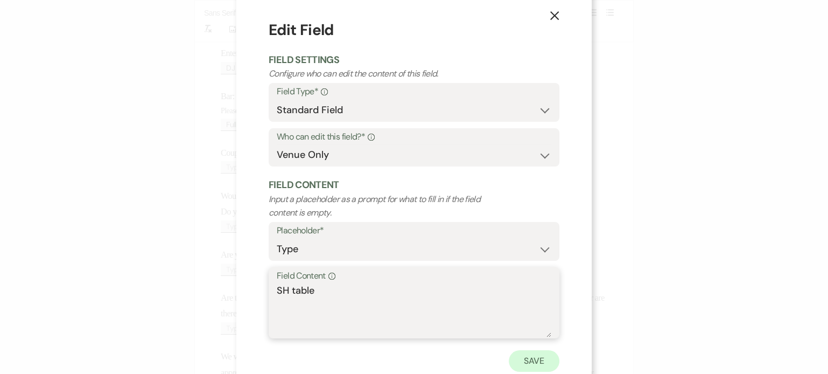
type textarea "SH table"
click at [533, 358] on button "Save" at bounding box center [534, 361] width 51 height 22
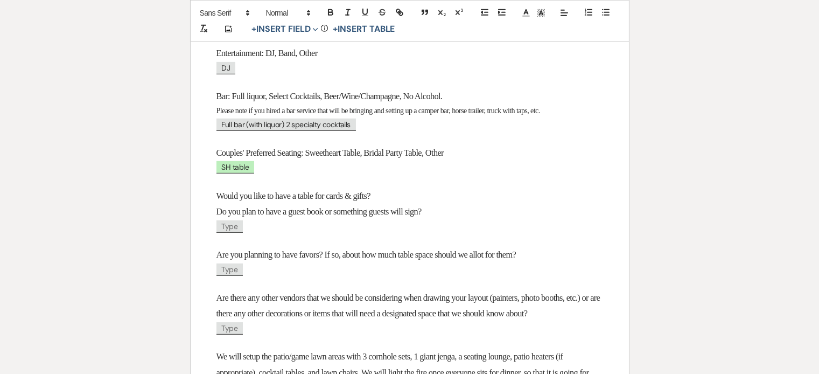
click at [241, 173] on span "SH table" at bounding box center [235, 167] width 38 height 12
select select "owner"
select select "Type"
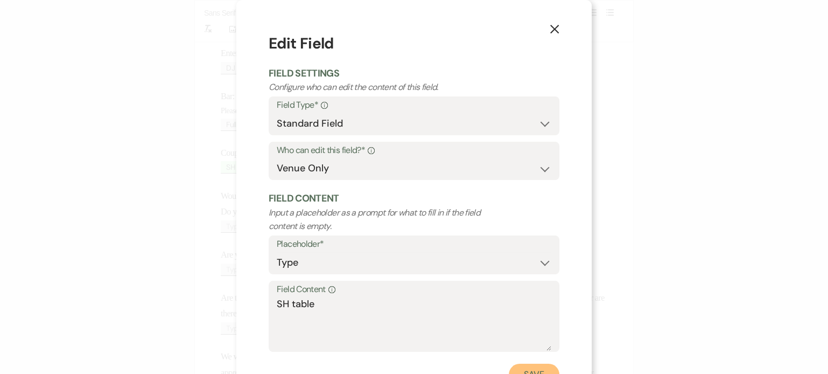
click at [539, 367] on button "Save" at bounding box center [534, 375] width 51 height 22
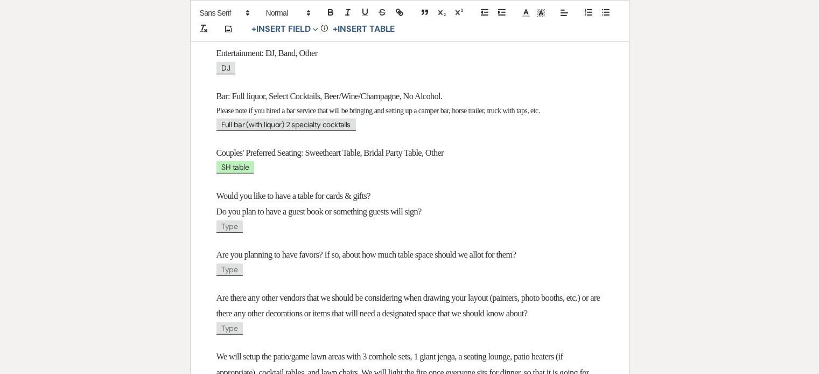
click at [336, 131] on span "Full bar (with liquor) 2 specialty cocktails" at bounding box center [285, 124] width 139 height 12
select select "Type"
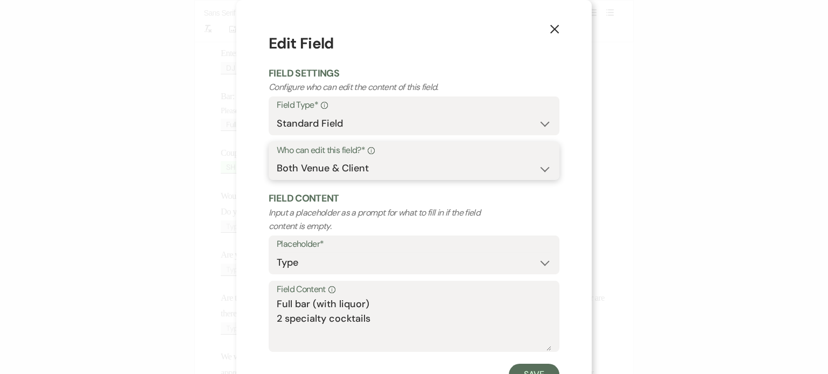
click at [361, 161] on select "Both Venue & Client Client Only Venue Only" at bounding box center [414, 168] width 275 height 21
select select "owner"
click at [277, 158] on select "Both Venue & Client Client Only Venue Only" at bounding box center [414, 168] width 275 height 21
drag, startPoint x: 527, startPoint y: 368, endPoint x: 509, endPoint y: 326, distance: 45.3
click at [529, 367] on button "Save" at bounding box center [534, 375] width 51 height 22
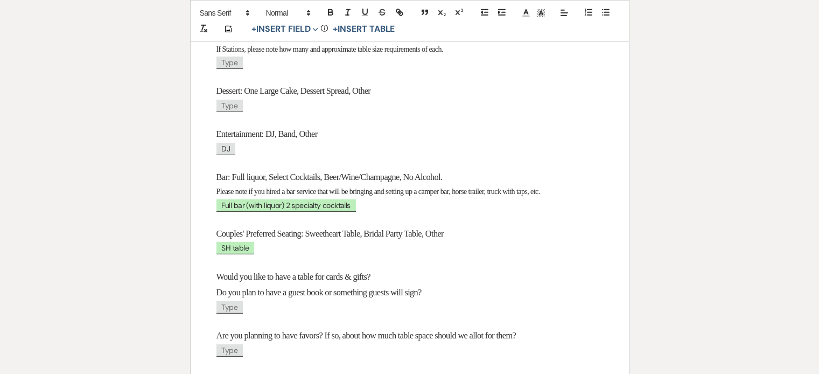
scroll to position [986, 0]
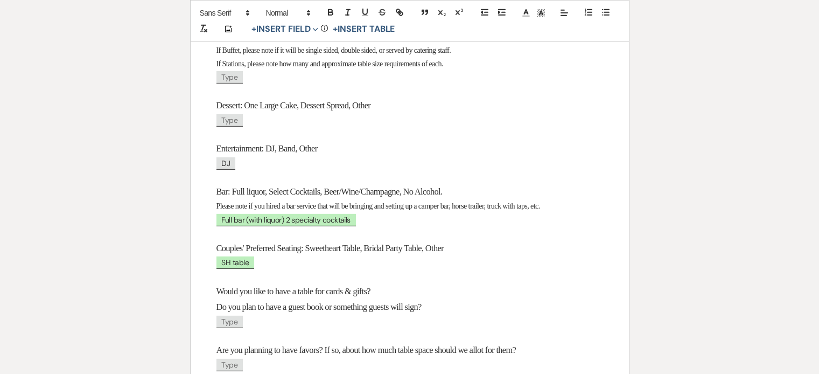
click at [229, 170] on span "DJ" at bounding box center [225, 163] width 19 height 12
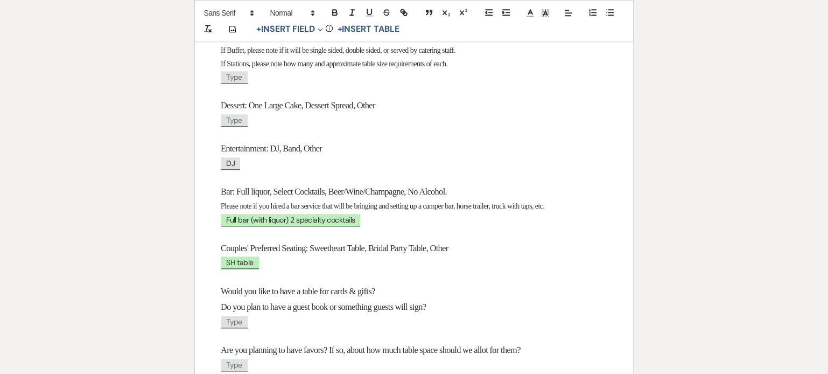
select select "Type"
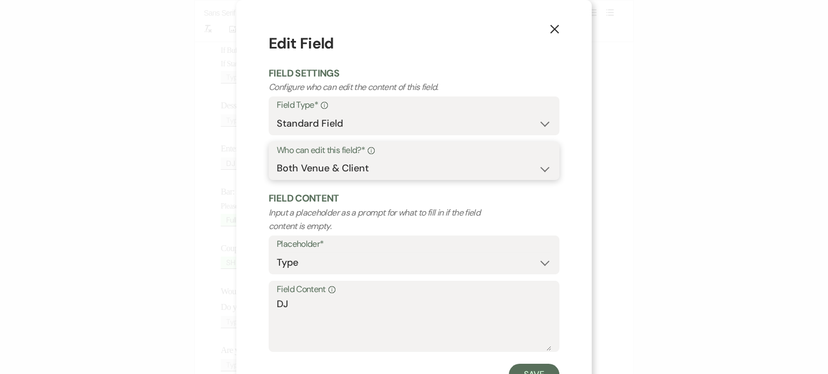
click at [360, 174] on select "Both Venue & Client Client Only Venue Only" at bounding box center [414, 168] width 275 height 21
select select "owner"
click at [277, 158] on select "Both Venue & Client Client Only Venue Only" at bounding box center [414, 168] width 275 height 21
click at [525, 368] on button "Save" at bounding box center [534, 375] width 51 height 22
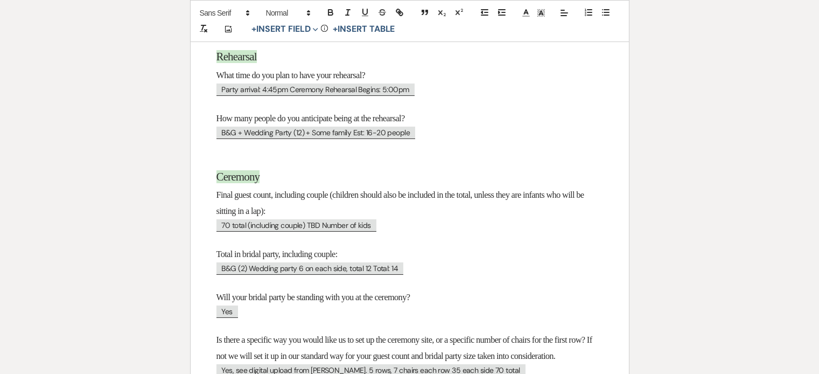
scroll to position [206, 0]
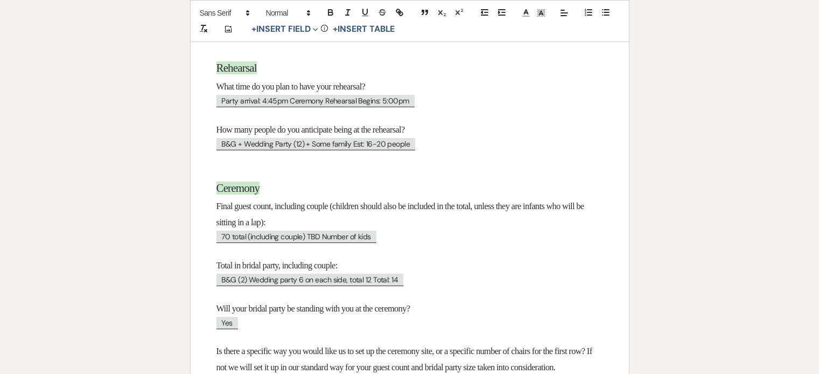
click at [369, 98] on span "Party arrival: 4:45pm Ceremony Rehearsal Begins: 5:00pm" at bounding box center [315, 101] width 198 height 12
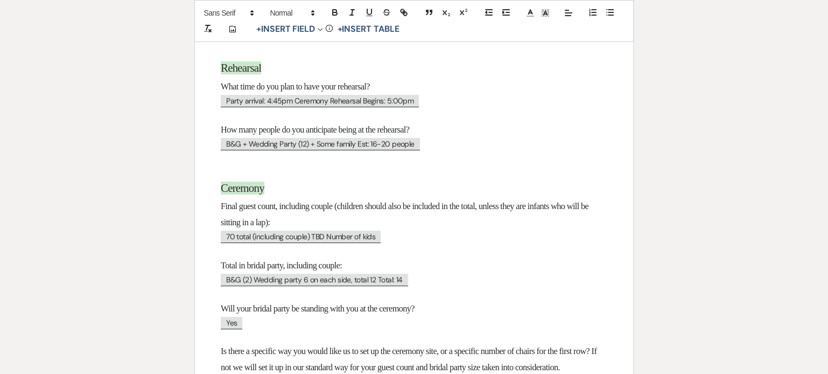
select select "Time"
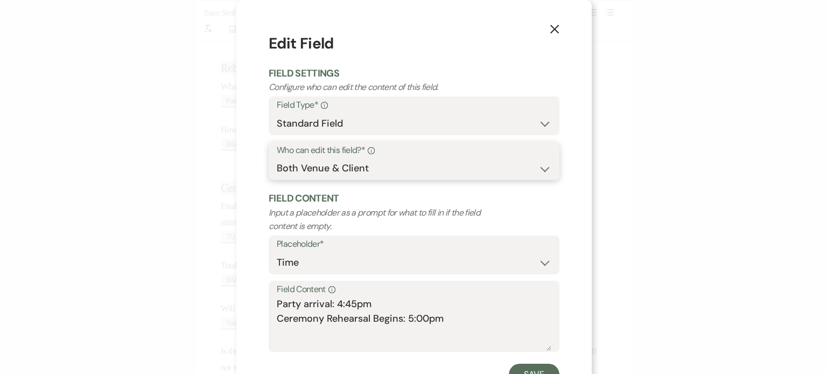
click at [373, 159] on select "Both Venue & Client Client Only Venue Only" at bounding box center [414, 168] width 275 height 21
select select "owner"
click at [277, 158] on select "Both Venue & Client Client Only Venue Only" at bounding box center [414, 168] width 275 height 21
click at [522, 364] on button "Save" at bounding box center [534, 375] width 51 height 22
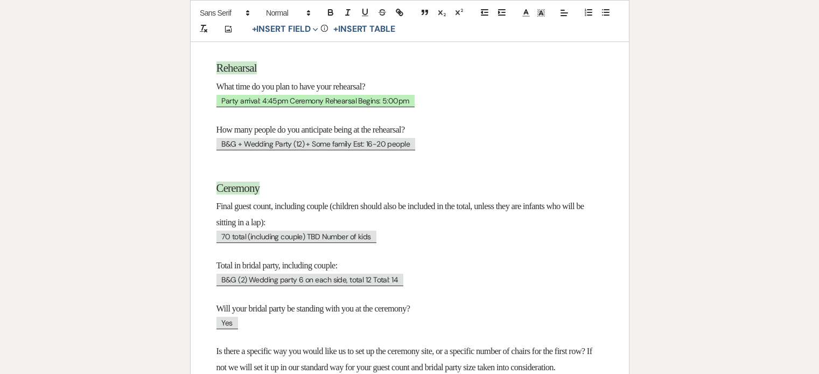
click at [379, 144] on span "B&G + Wedding Party (12) + Some family Est: 16-20 people" at bounding box center [315, 144] width 199 height 12
select select "Number"
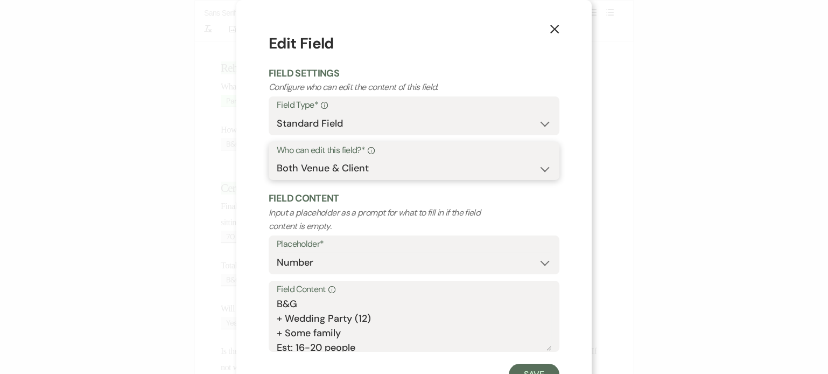
click at [379, 170] on select "Both Venue & Client Client Only Venue Only" at bounding box center [414, 168] width 275 height 21
select select "owner"
click at [277, 158] on select "Both Venue & Client Client Only Venue Only" at bounding box center [414, 168] width 275 height 21
click at [518, 366] on button "Save" at bounding box center [534, 375] width 51 height 22
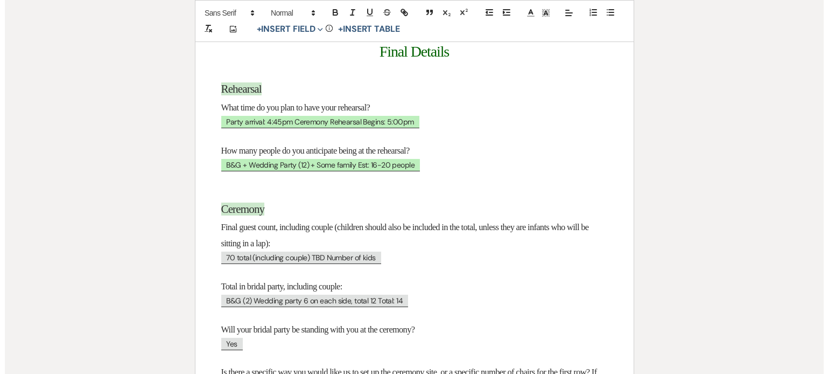
scroll to position [184, 0]
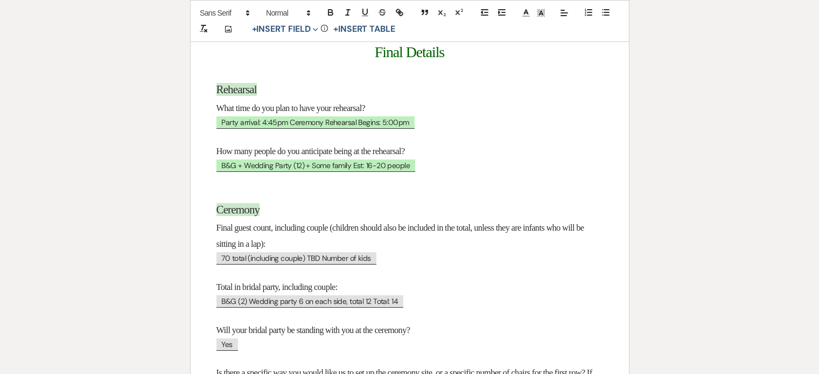
click at [354, 257] on span "70 total (including couple) TBD Number of kids" at bounding box center [296, 258] width 160 height 12
select select "Number"
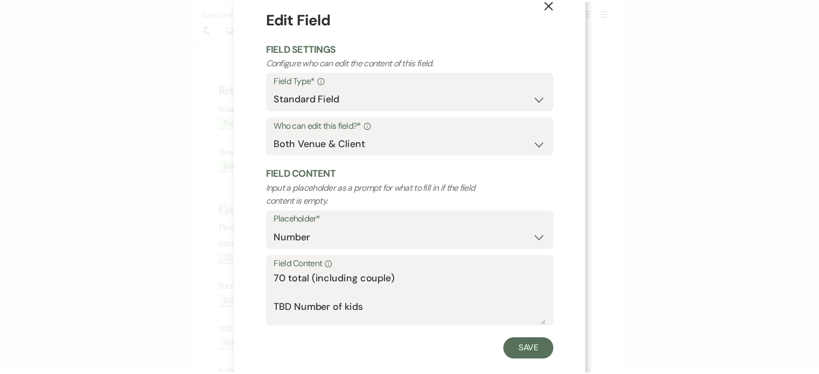
scroll to position [37, 0]
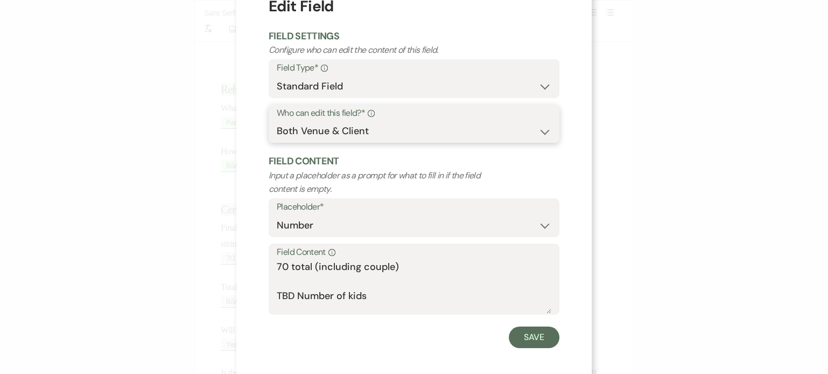
click at [384, 134] on select "Both Venue & Client Client Only Venue Only" at bounding box center [414, 131] width 275 height 21
select select "owner"
click at [277, 121] on select "Both Venue & Client Client Only Venue Only" at bounding box center [414, 131] width 275 height 21
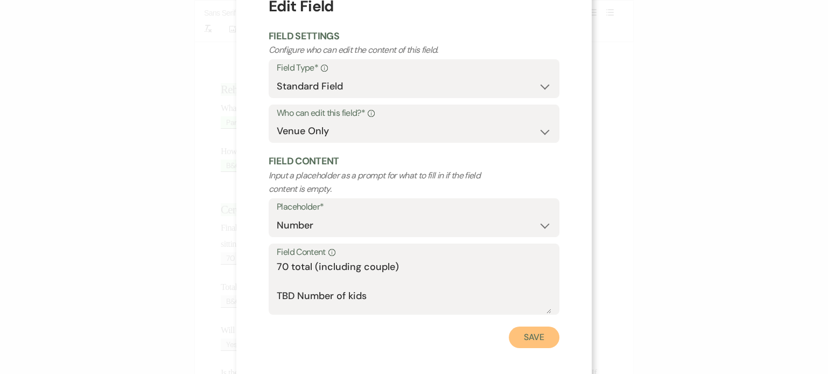
click at [512, 333] on button "Save" at bounding box center [534, 337] width 51 height 22
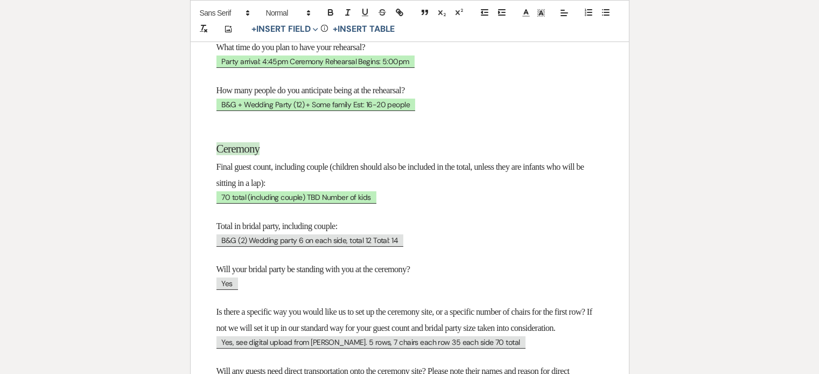
scroll to position [251, 0]
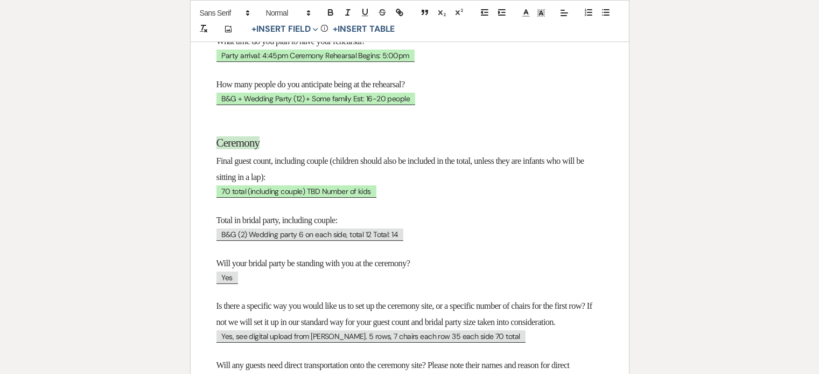
click at [340, 234] on span "B&G (2) Wedding party 6 on each side, total 12 Total: 14" at bounding box center [309, 234] width 187 height 12
select select "Number"
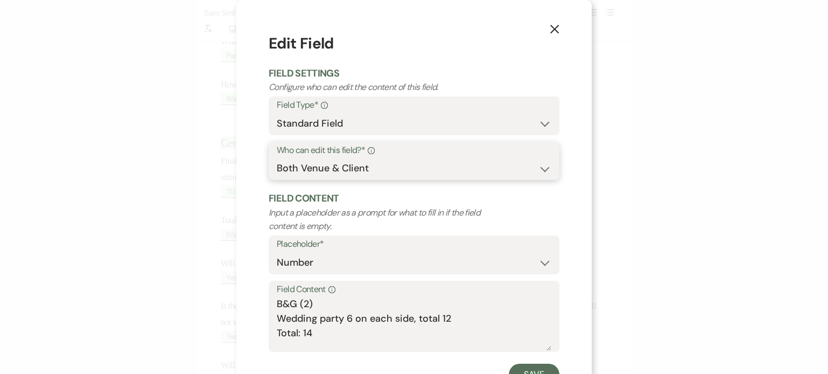
click at [361, 176] on select "Both Venue & Client Client Only Venue Only" at bounding box center [414, 168] width 275 height 21
select select "owner"
click at [277, 158] on select "Both Venue & Client Client Only Venue Only" at bounding box center [414, 168] width 275 height 21
click at [519, 362] on form "Edit Field Field Settings Configure who can edit the content of this field. Fie…" at bounding box center [414, 208] width 291 height 353
click at [521, 369] on button "Save" at bounding box center [534, 375] width 51 height 22
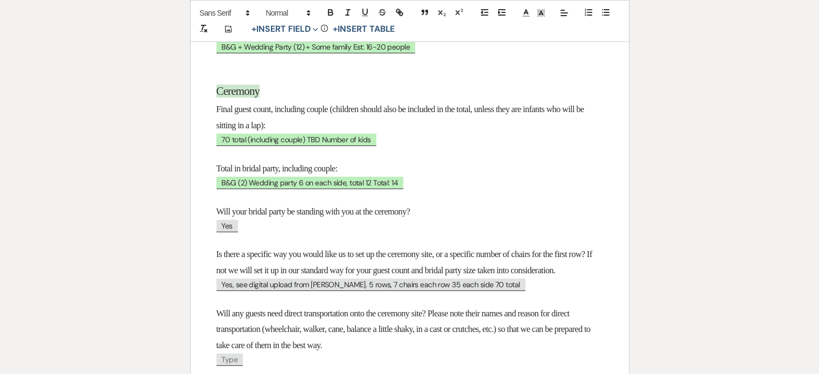
scroll to position [321, 0]
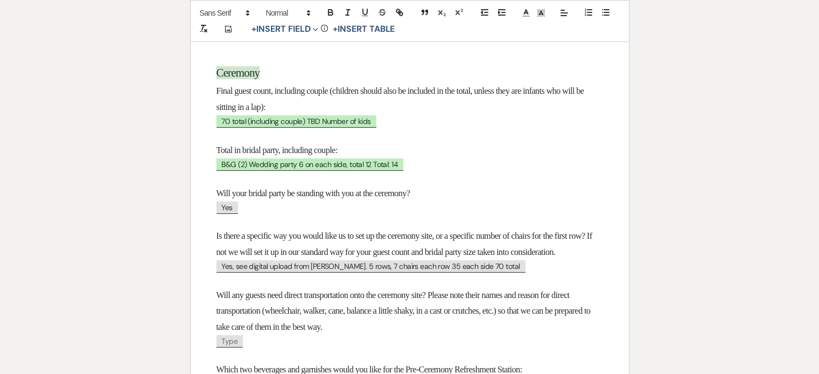
click at [225, 199] on h3 "Will your bridal party be standing with you at the ceremony?" at bounding box center [409, 193] width 387 height 16
click at [229, 207] on span "Yes" at bounding box center [227, 207] width 22 height 12
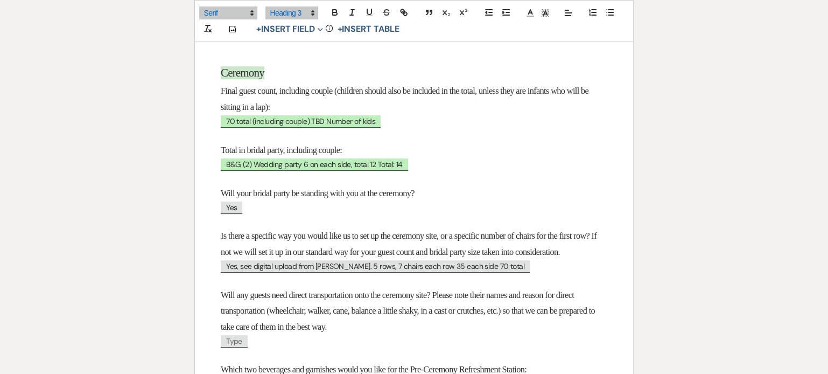
select select "Number"
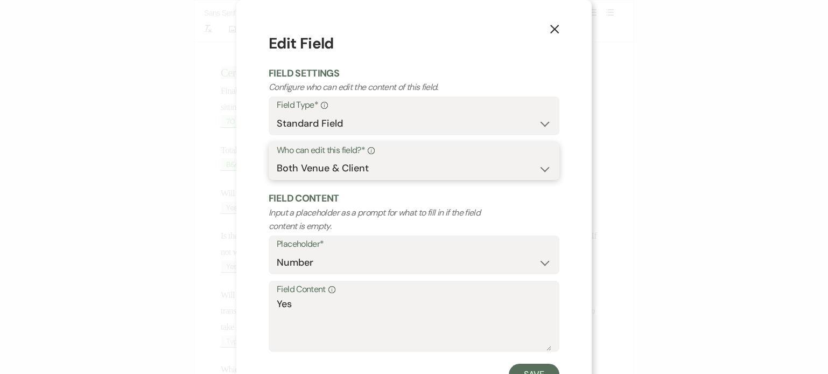
click at [369, 169] on select "Both Venue & Client Client Only Venue Only" at bounding box center [414, 168] width 275 height 21
select select "owner"
click at [277, 158] on select "Both Venue & Client Client Only Venue Only" at bounding box center [414, 168] width 275 height 21
click at [517, 369] on button "Save" at bounding box center [534, 375] width 51 height 22
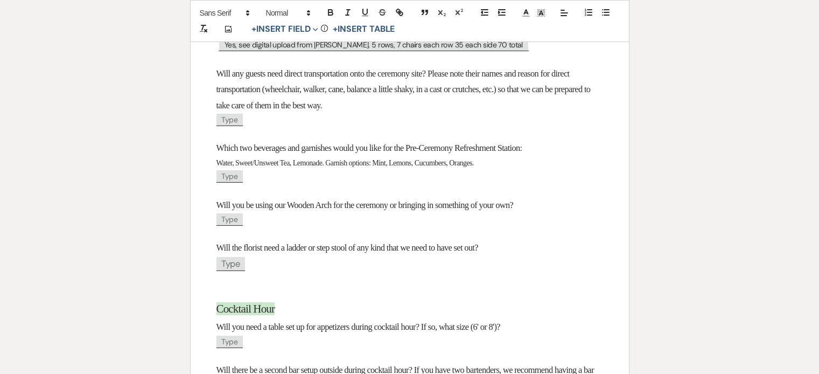
scroll to position [542, 0]
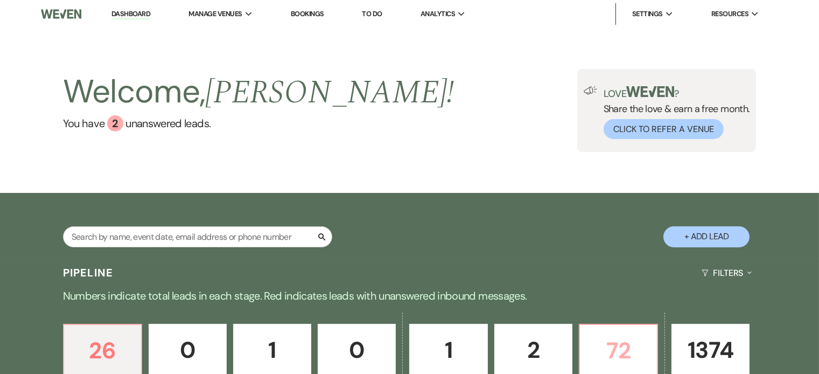
click at [590, 346] on p "72" at bounding box center [618, 350] width 64 height 36
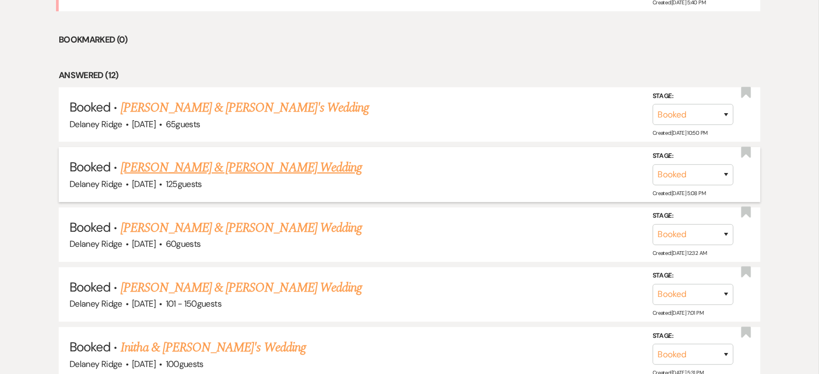
scroll to position [520, 0]
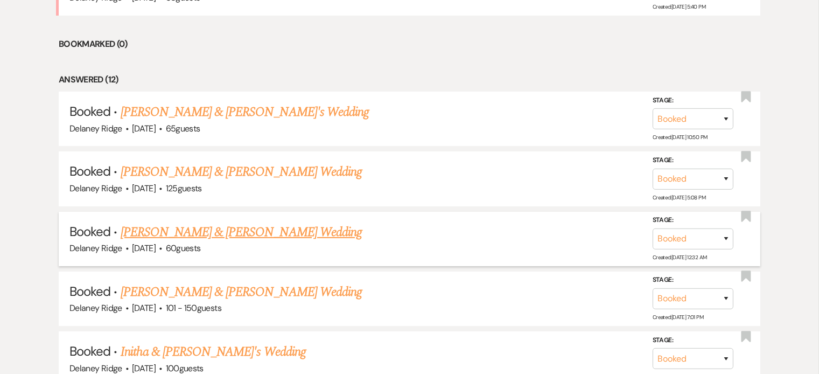
click at [244, 229] on link "[PERSON_NAME] & [PERSON_NAME] Wedding" at bounding box center [241, 231] width 241 height 19
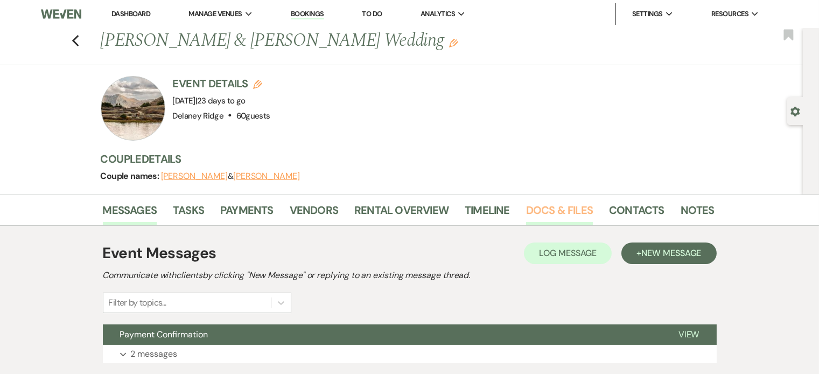
click at [560, 213] on link "Docs & Files" at bounding box center [559, 213] width 67 height 24
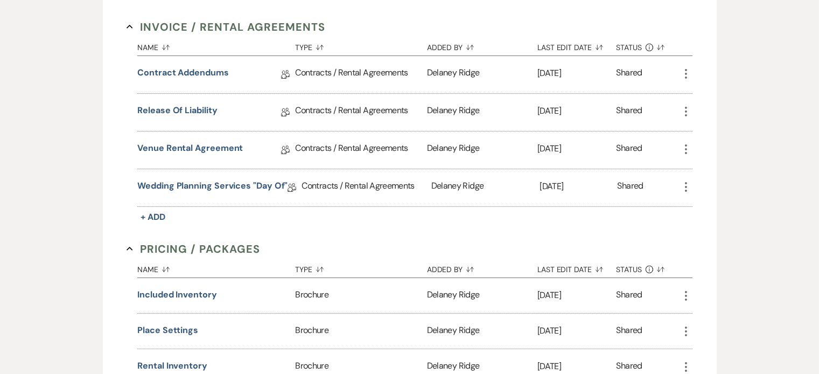
scroll to position [337, 0]
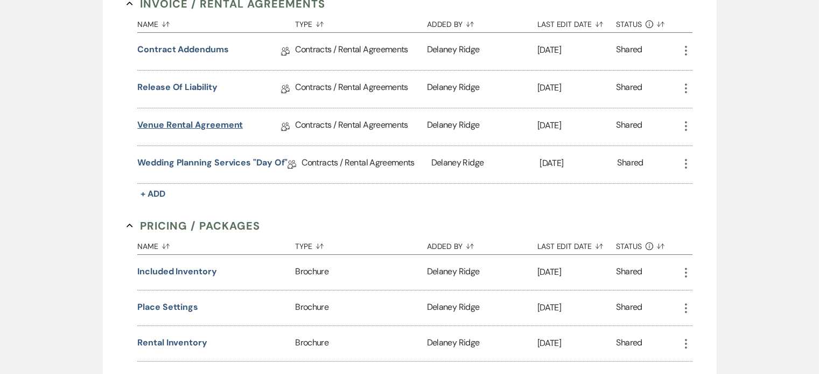
click at [222, 128] on link "Venue Rental Agreement" at bounding box center [190, 126] width 106 height 17
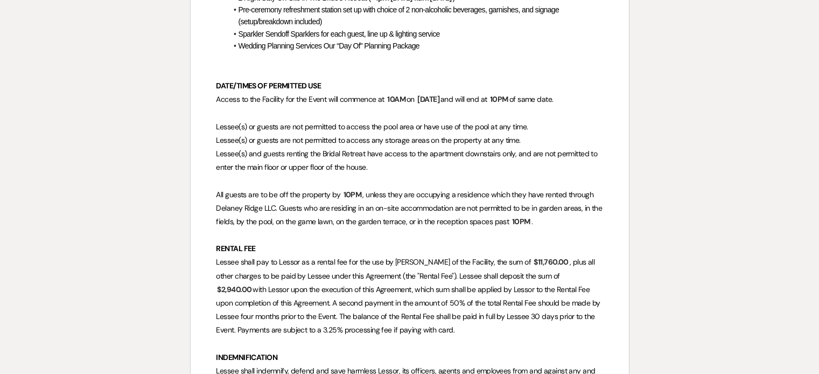
scroll to position [511, 0]
